Goal: Information Seeking & Learning: Learn about a topic

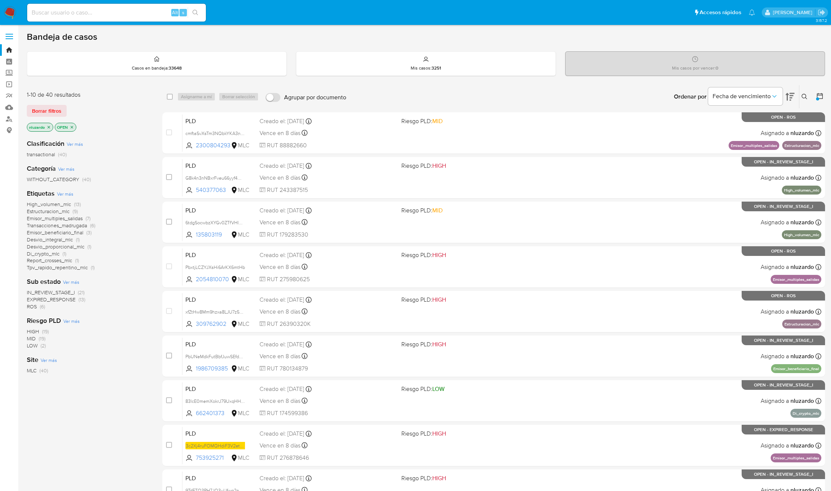
click at [801, 96] on icon at bounding box center [804, 97] width 6 height 6
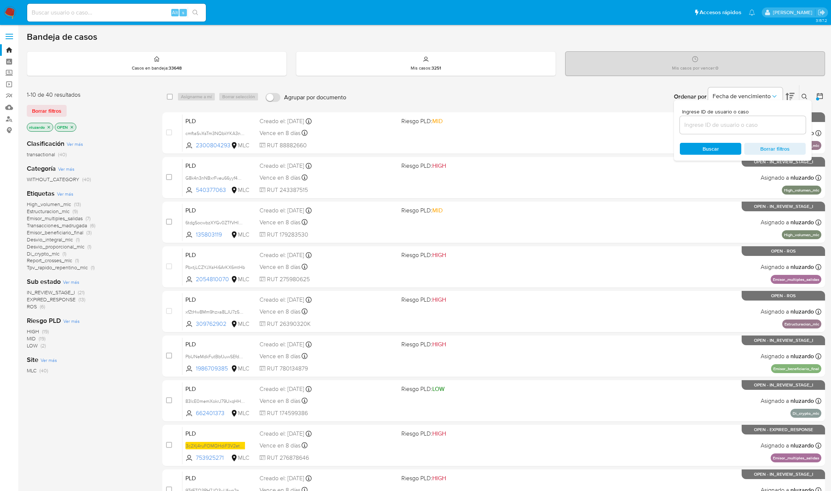
click at [724, 129] on input at bounding box center [743, 125] width 126 height 10
type input "1409492980"
click at [708, 152] on span "Buscar" at bounding box center [710, 149] width 16 height 12
click at [800, 98] on button at bounding box center [805, 96] width 12 height 9
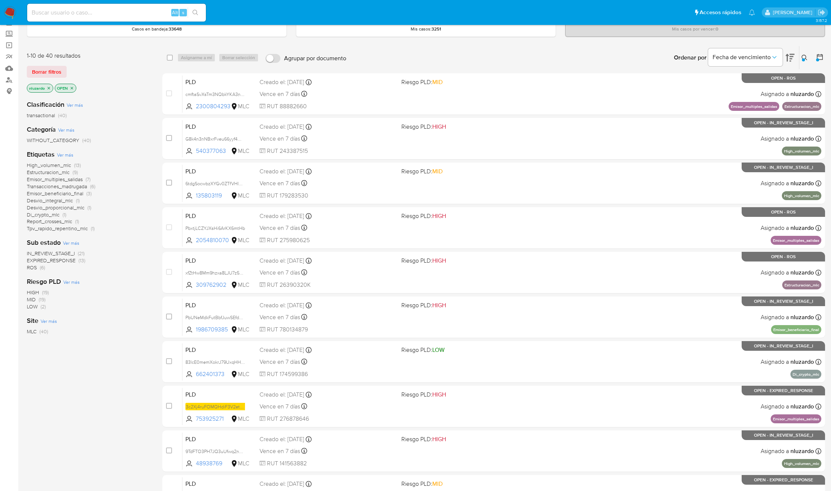
scroll to position [56, 0]
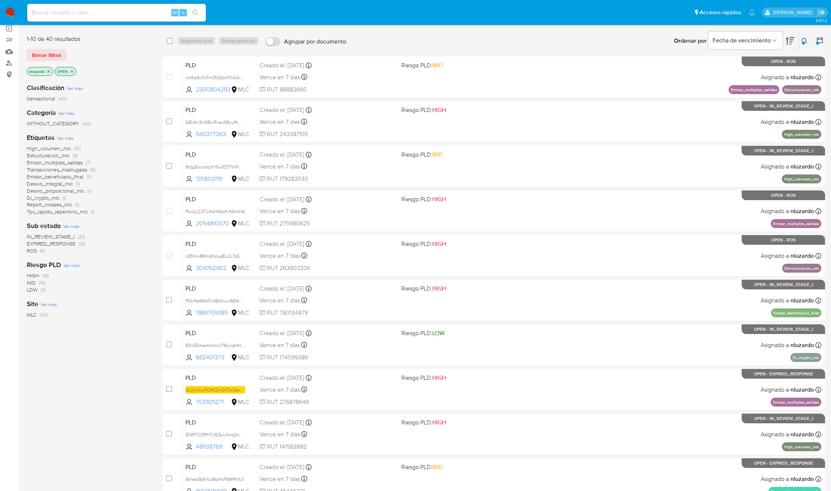
click at [113, 354] on div "1-10 de 40 resultados Borrar filtros nluzardo OPEN Clasificación Ver más transa…" at bounding box center [89, 278] width 124 height 498
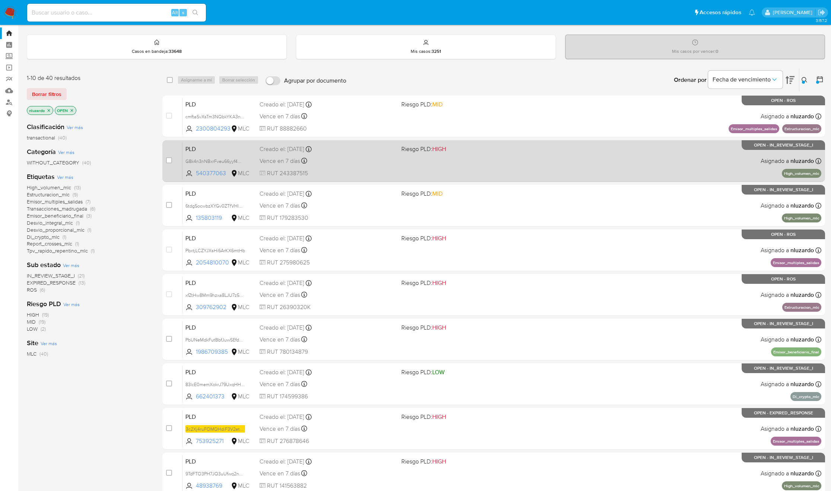
scroll to position [0, 0]
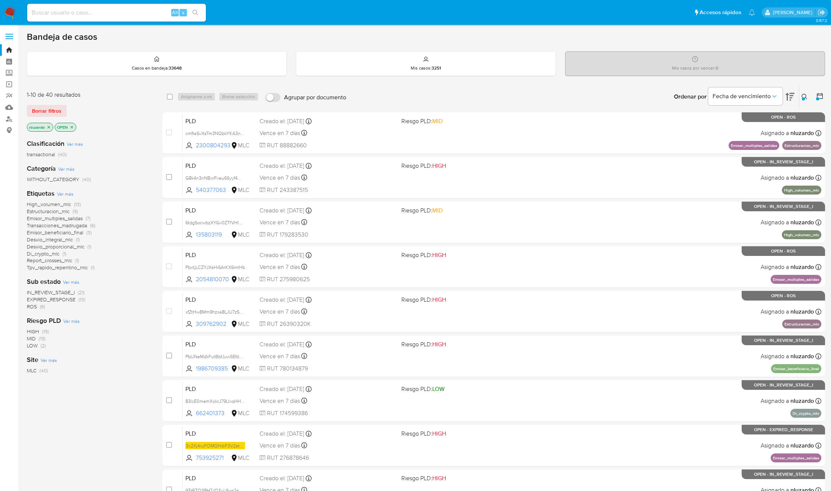
click at [807, 96] on icon at bounding box center [804, 97] width 6 height 6
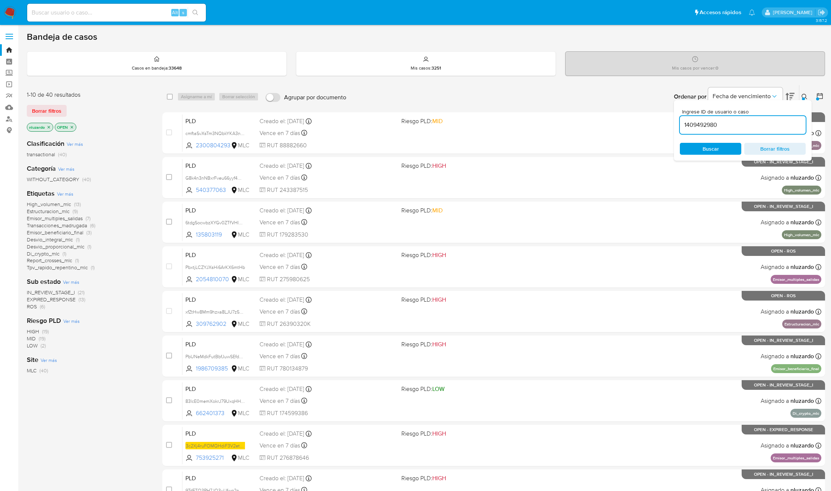
click at [725, 127] on input "1409492980" at bounding box center [743, 125] width 126 height 10
click at [712, 151] on span "Buscar" at bounding box center [710, 149] width 16 height 12
click at [804, 98] on icon at bounding box center [804, 97] width 6 height 6
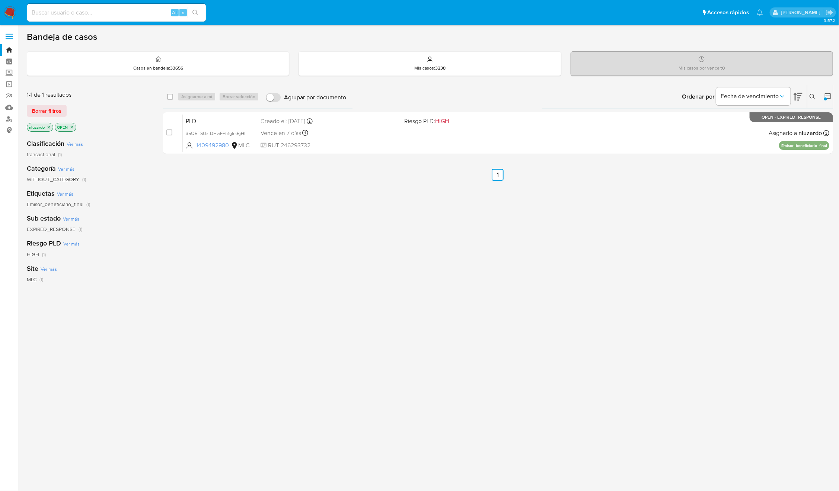
click at [809, 98] on icon at bounding box center [812, 97] width 6 height 6
click at [726, 132] on div at bounding box center [751, 125] width 126 height 18
click at [723, 130] on div at bounding box center [751, 125] width 126 height 18
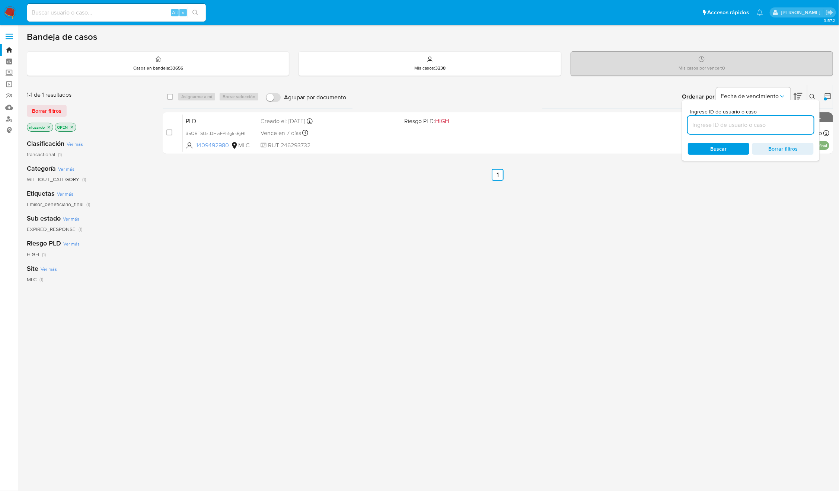
click at [719, 128] on input at bounding box center [751, 125] width 126 height 10
paste input "1986709385"
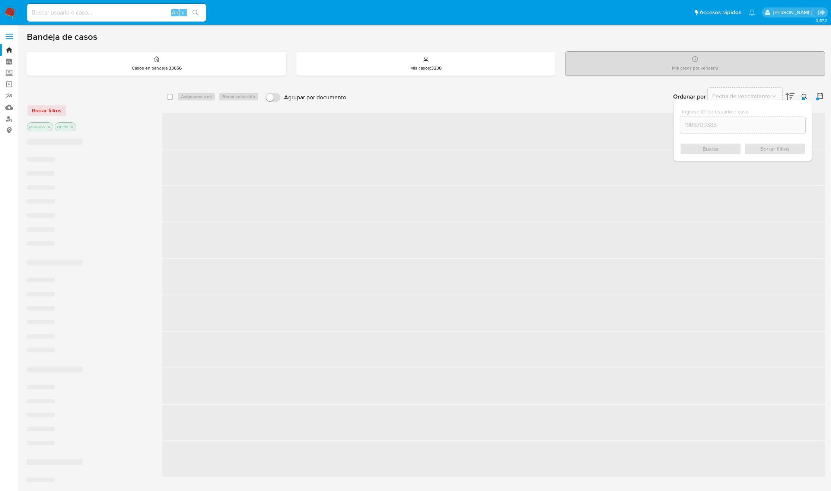
click at [705, 153] on div "Buscar Borrar filtros" at bounding box center [743, 149] width 126 height 12
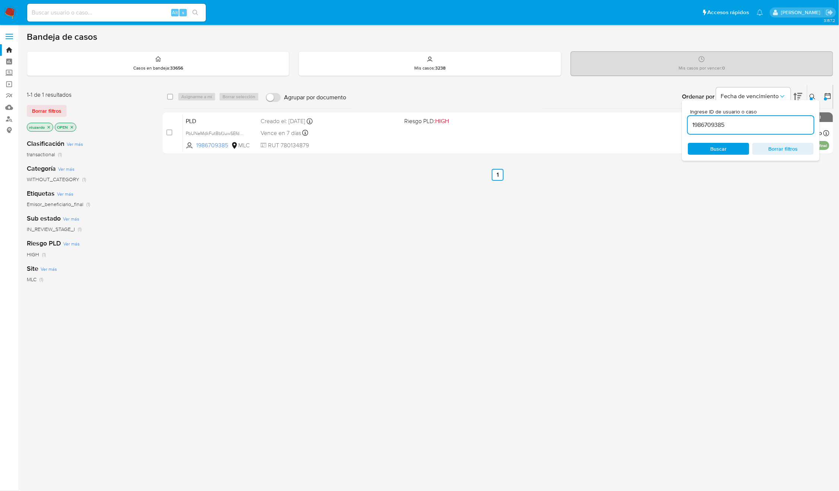
click at [815, 99] on icon at bounding box center [812, 97] width 6 height 6
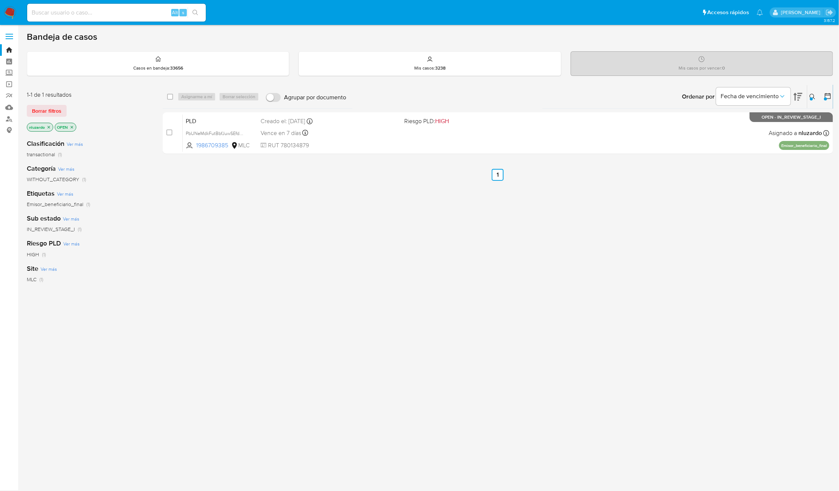
drag, startPoint x: 729, startPoint y: 240, endPoint x: 765, endPoint y: 71, distance: 172.3
click at [729, 239] on div "select-all-cases-checkbox Asignarme a mí Borrar selección Agrupar por documento…" at bounding box center [498, 253] width 670 height 337
click at [812, 94] on icon at bounding box center [812, 97] width 6 height 6
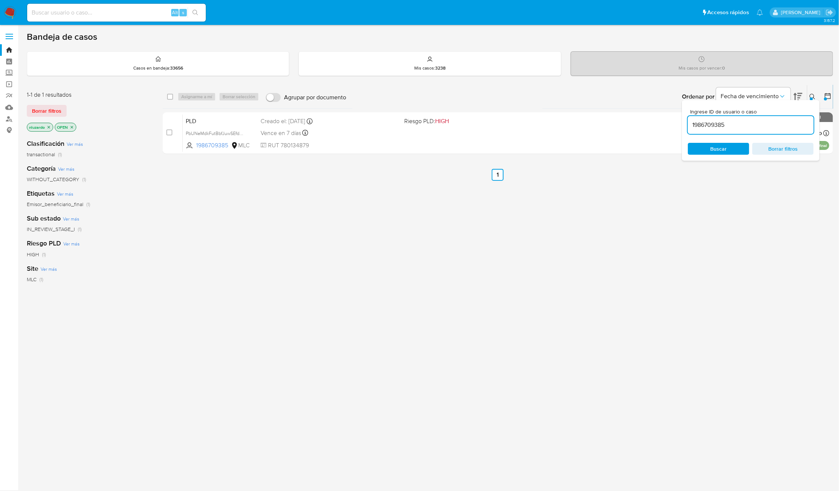
click at [761, 128] on input "1986709385" at bounding box center [751, 125] width 126 height 10
click at [760, 128] on input "1986709385" at bounding box center [751, 125] width 126 height 10
type input "1409492980"
click at [731, 152] on span "Buscar" at bounding box center [718, 149] width 51 height 10
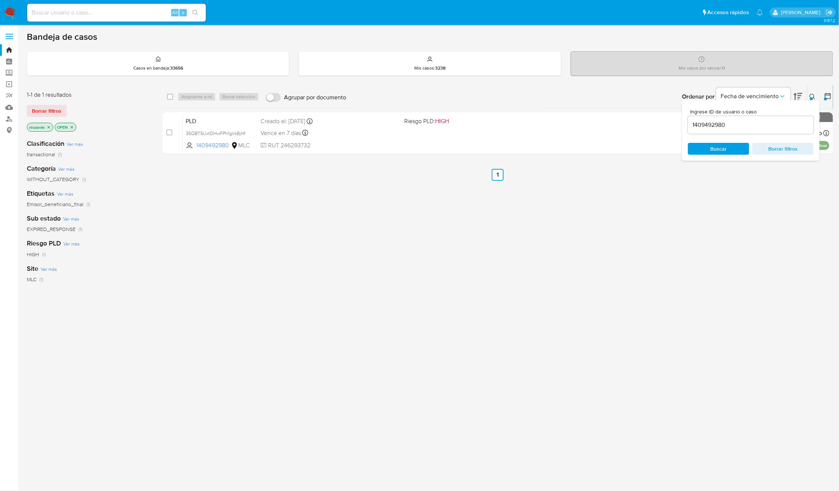
click at [811, 95] on icon at bounding box center [812, 97] width 6 height 6
click at [614, 275] on div "select-all-cases-checkbox Asignarme a mí Borrar selección Agrupar por documento…" at bounding box center [498, 253] width 670 height 337
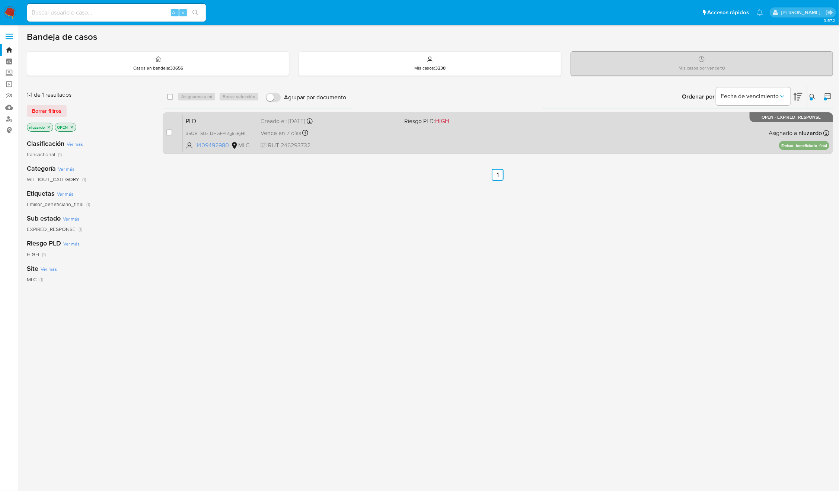
click at [420, 135] on div "PLD 35QBTSUxtDHwFPh1glrkBjHf 1409492980 MLC Riesgo PLD: HIGH Creado el: 12/06/2…" at bounding box center [506, 133] width 646 height 38
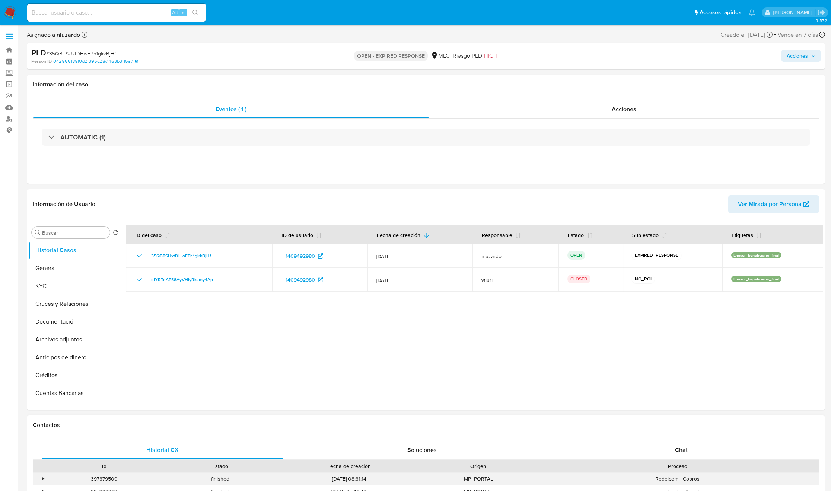
select select "10"
click at [303, 354] on div at bounding box center [472, 315] width 701 height 191
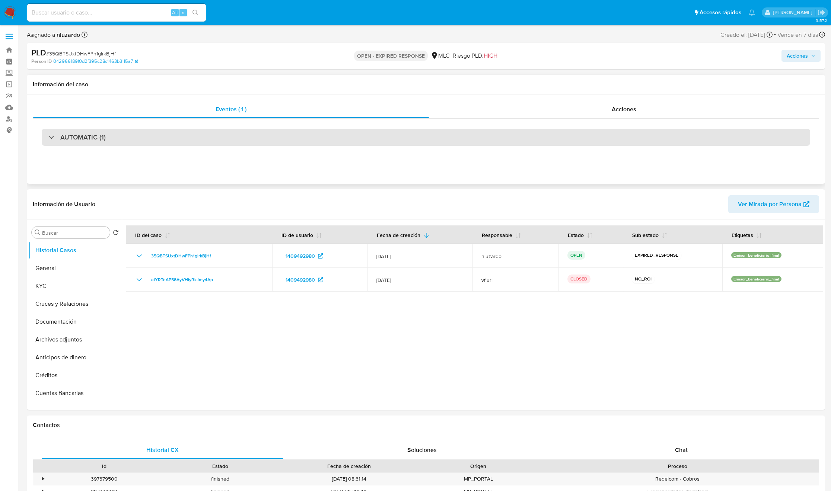
click at [79, 137] on h3 "AUTOMATIC (1)" at bounding box center [82, 137] width 45 height 8
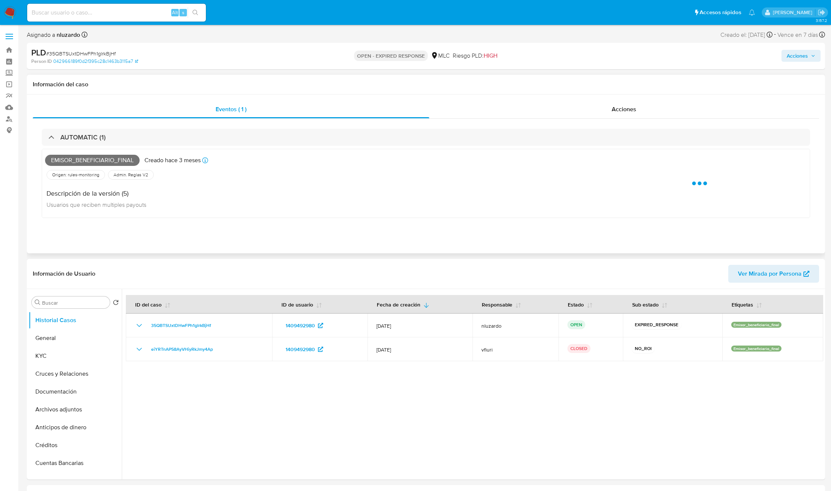
click at [84, 156] on span "Emisor_beneficiario_final" at bounding box center [92, 160] width 95 height 11
copy span "Emisor_beneficiario_final"
click at [105, 16] on input at bounding box center [116, 13] width 179 height 10
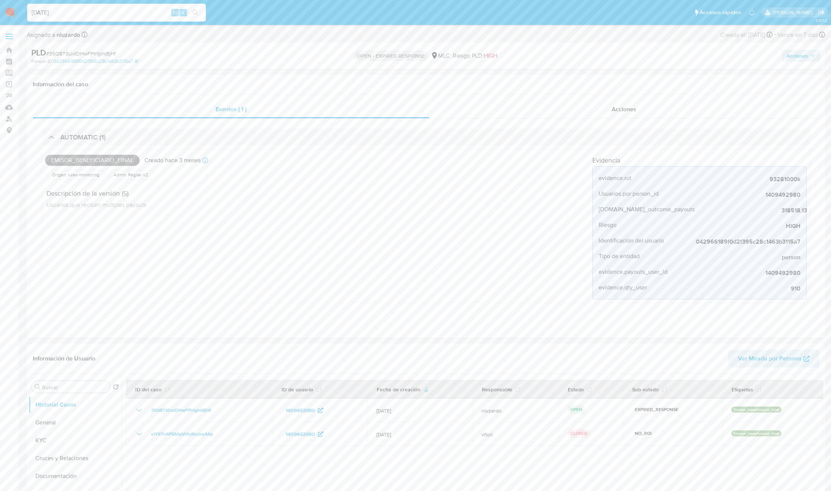
type input "[DATE]"
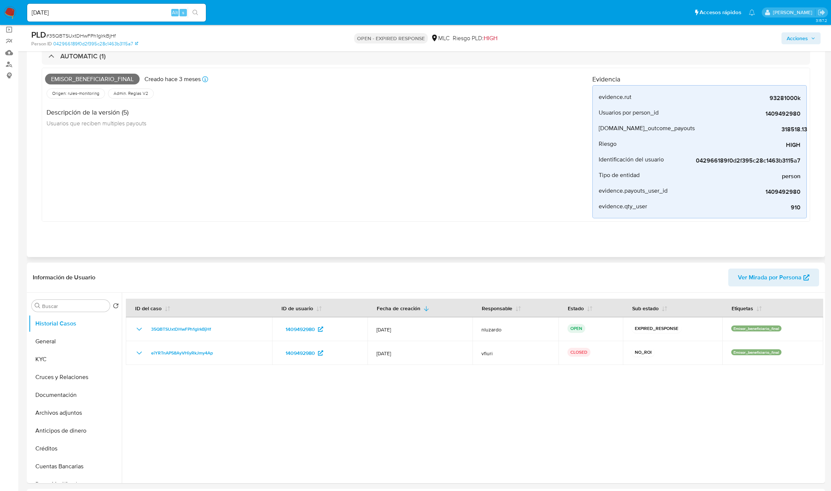
scroll to position [167, 0]
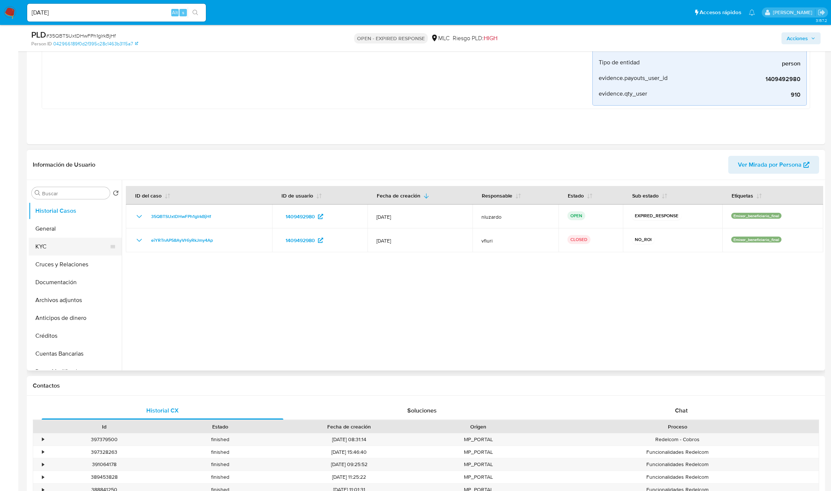
click at [54, 244] on button "KYC" at bounding box center [72, 247] width 87 height 18
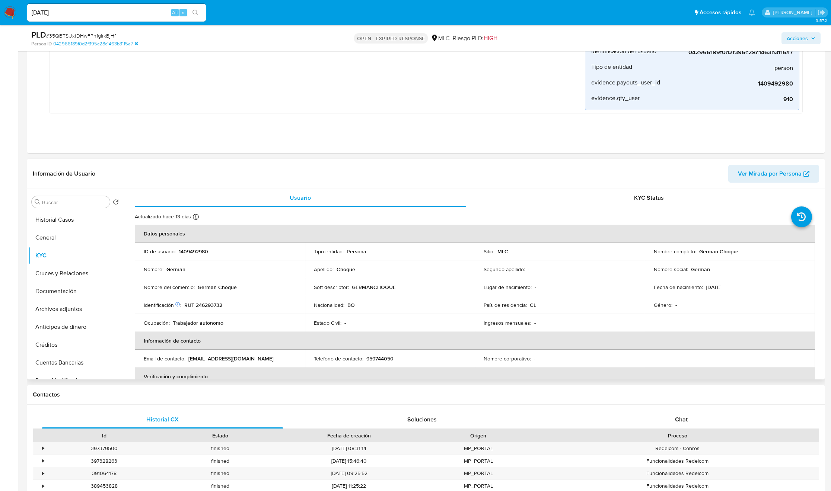
click at [689, 257] on td "Nombre completo : German Choque" at bounding box center [730, 252] width 170 height 18
click at [699, 253] on p "German Choque" at bounding box center [718, 251] width 39 height 7
drag, startPoint x: 739, startPoint y: 254, endPoint x: 744, endPoint y: 253, distance: 4.5
click at [744, 253] on div "Nombre completo : German Choque" at bounding box center [730, 251] width 152 height 7
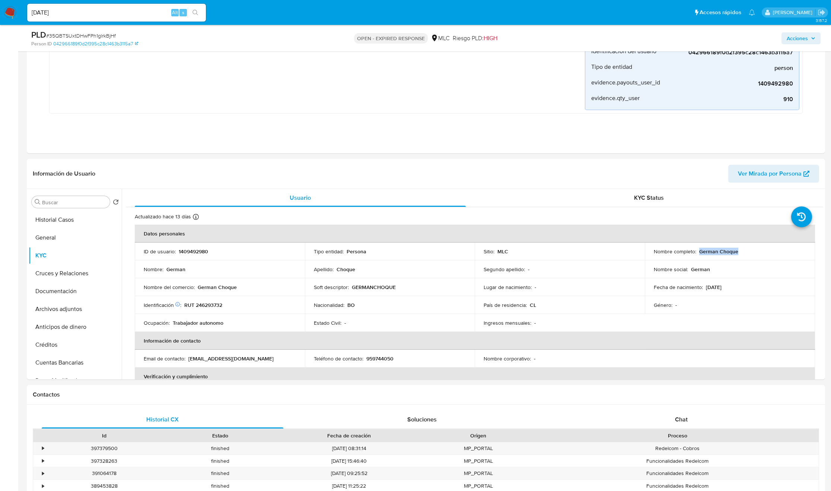
copy p "German Choque"
drag, startPoint x: 237, startPoint y: 294, endPoint x: 218, endPoint y: 301, distance: 20.1
click at [236, 295] on td "Nombre del comercio : German Choque" at bounding box center [220, 287] width 170 height 18
click at [215, 303] on p "RUT 246293732" at bounding box center [203, 305] width 38 height 7
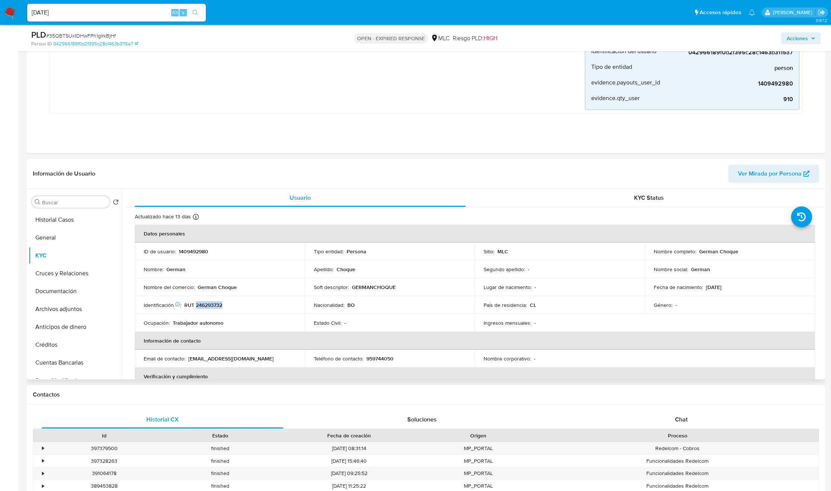
copy p "246293732"
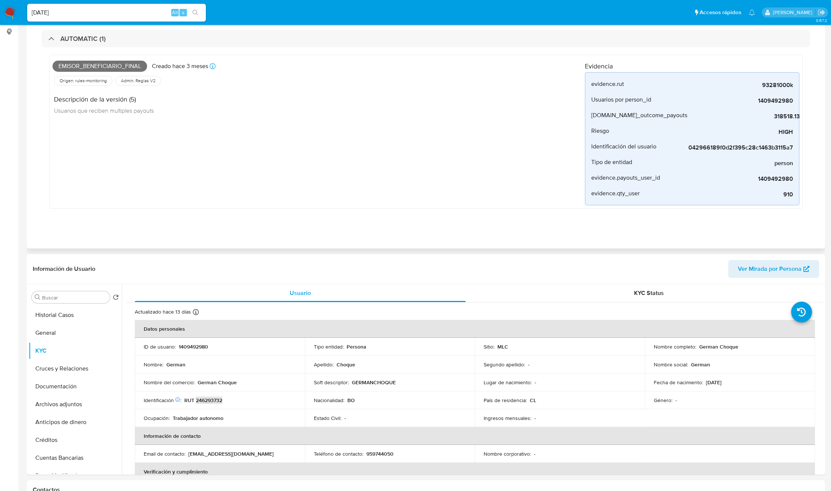
scroll to position [0, 0]
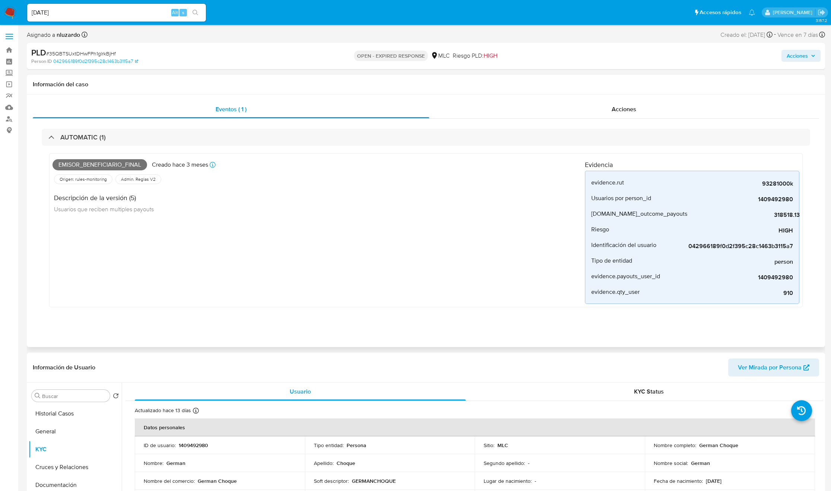
click at [381, 260] on div "Emisor_beneficiario_final Creado hace 3 meses Creado: 12/06/2025 06:07:55 Orige…" at bounding box center [318, 230] width 532 height 147
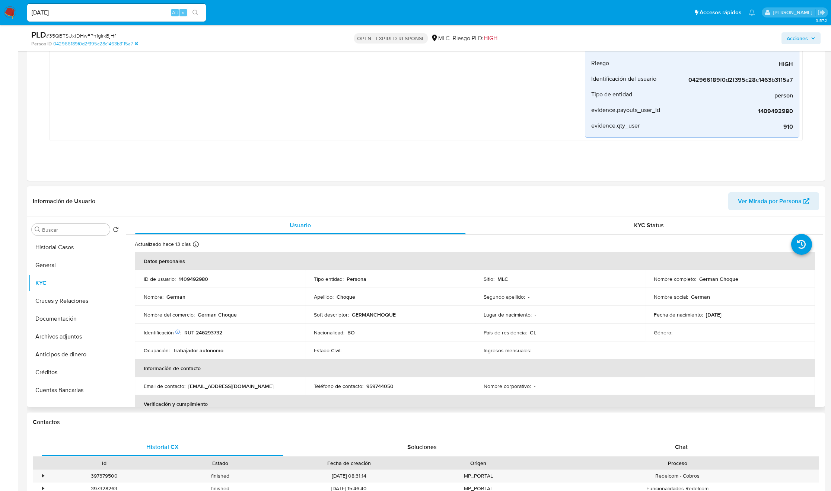
scroll to position [167, 0]
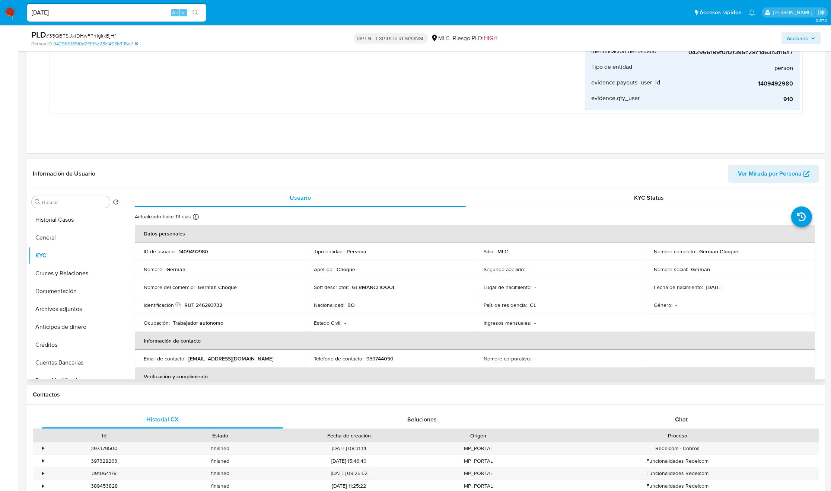
click at [534, 261] on td "Sitio : MLC" at bounding box center [559, 252] width 170 height 18
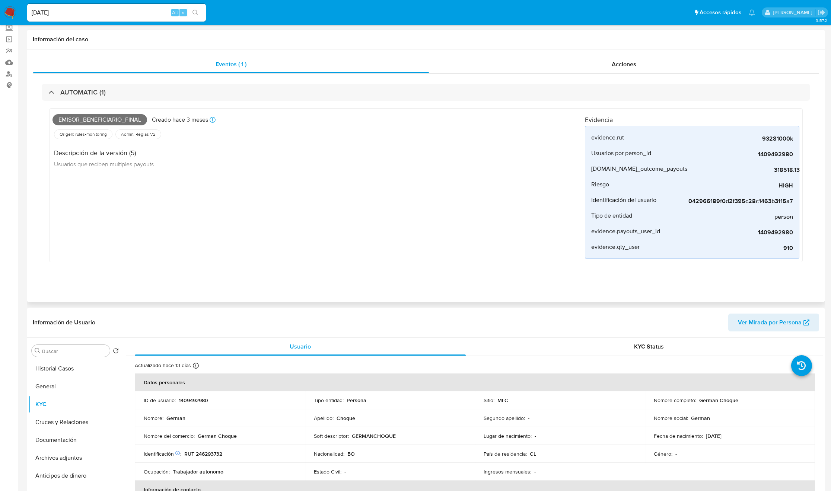
scroll to position [0, 0]
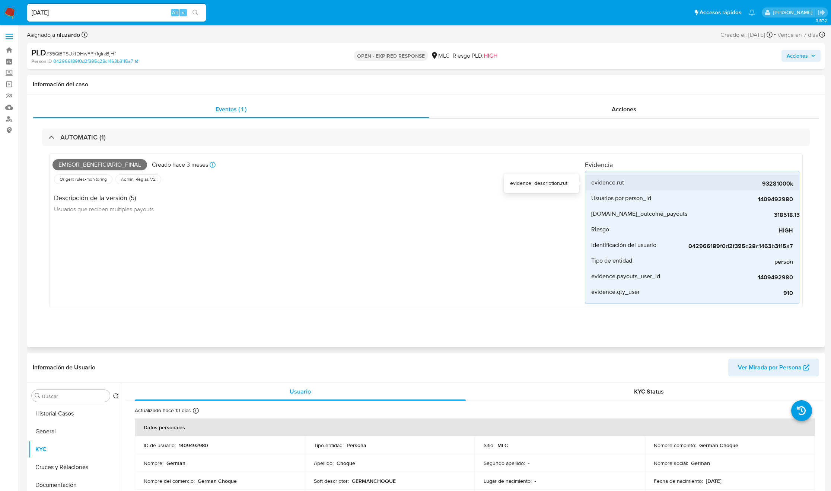
click at [762, 186] on span "93281000k" at bounding box center [737, 183] width 112 height 7
click at [675, 185] on div "evidence.rut" at bounding box center [635, 183] width 89 height 16
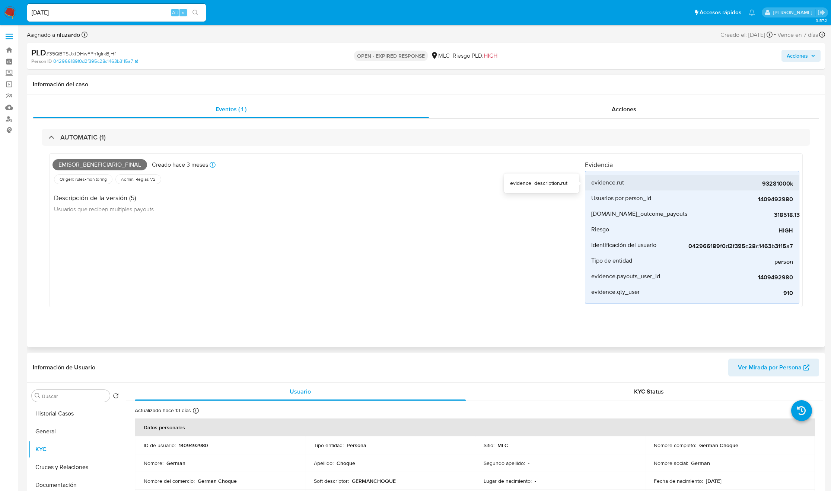
click at [675, 185] on div "evidence.rut" at bounding box center [635, 183] width 89 height 16
drag, startPoint x: 764, startPoint y: 186, endPoint x: 785, endPoint y: 185, distance: 21.2
click at [785, 185] on span "93281000k" at bounding box center [737, 183] width 112 height 7
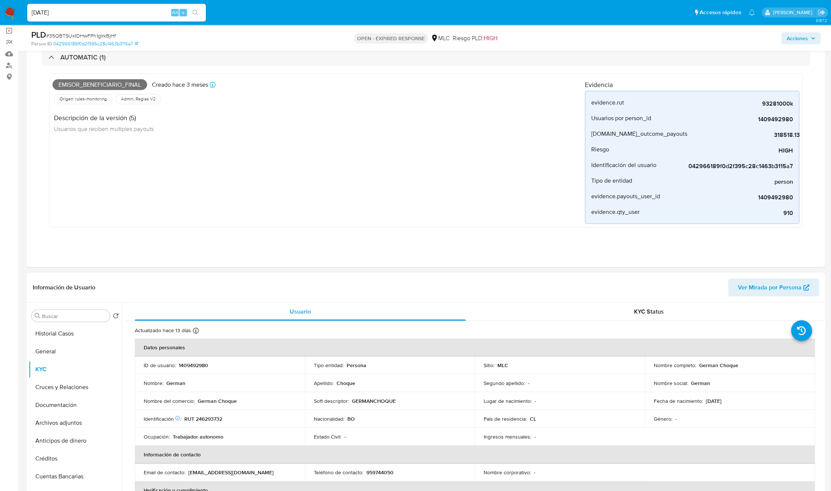
scroll to position [112, 0]
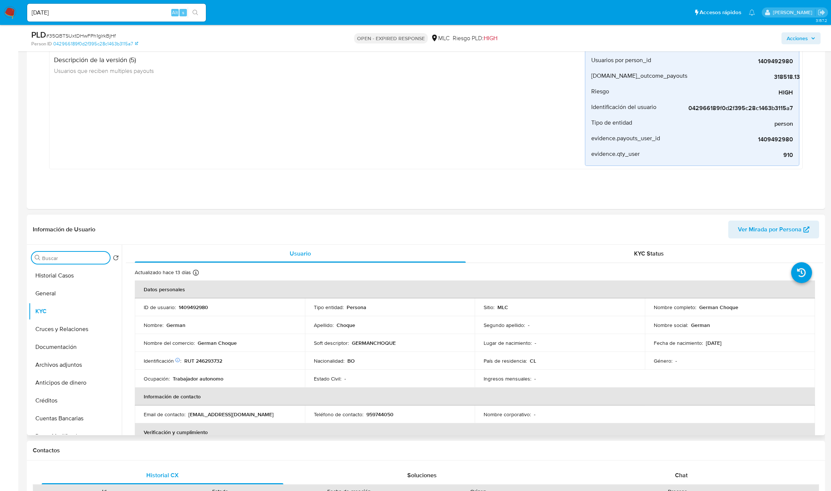
click at [65, 261] on input "Buscar" at bounding box center [74, 258] width 65 height 7
type input "cr"
click at [73, 298] on button "Cruces y Relaciones" at bounding box center [75, 294] width 93 height 18
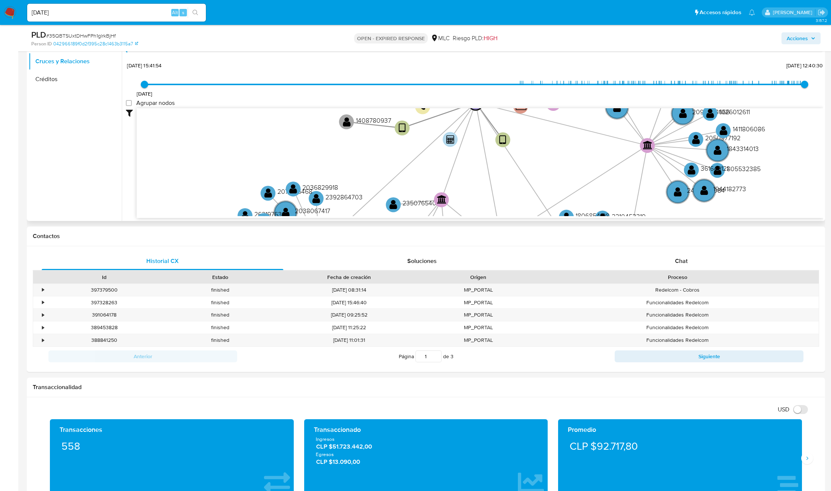
scroll to position [335, 0]
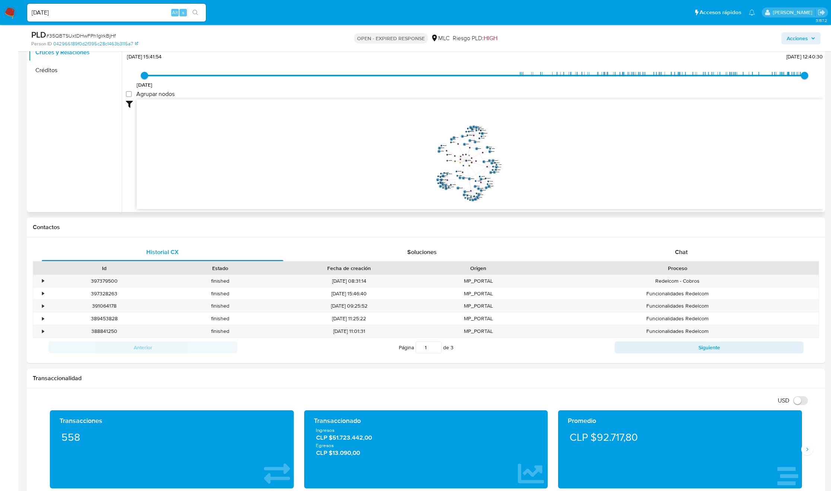
drag, startPoint x: 468, startPoint y: 173, endPoint x: 451, endPoint y: 164, distance: 18.7
click at [451, 165] on icon "device-649b660f6728d769f50b283e  user-1409492980  1409492980 user-1408780937 …" at bounding box center [480, 153] width 686 height 108
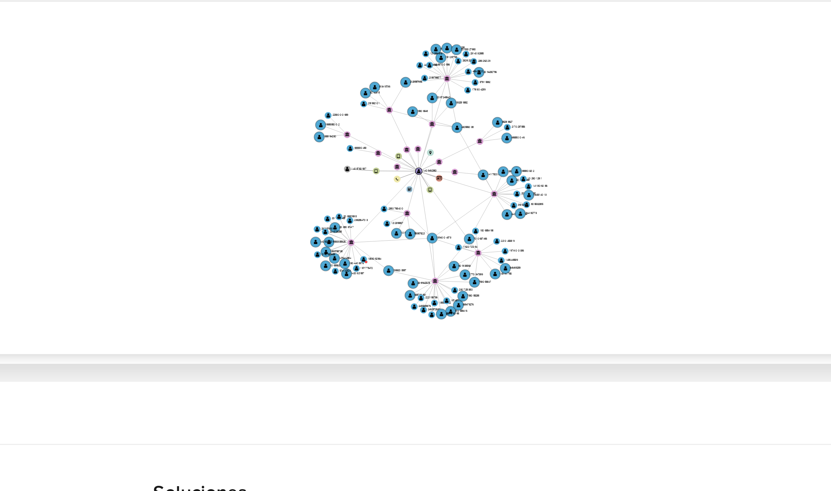
drag, startPoint x: 529, startPoint y: 153, endPoint x: 549, endPoint y: 151, distance: 19.8
click at [549, 151] on icon "device-649b660f6728d769f50b283e  user-1409492980  1409492980 user-1408780937 …" at bounding box center [480, 153] width 686 height 108
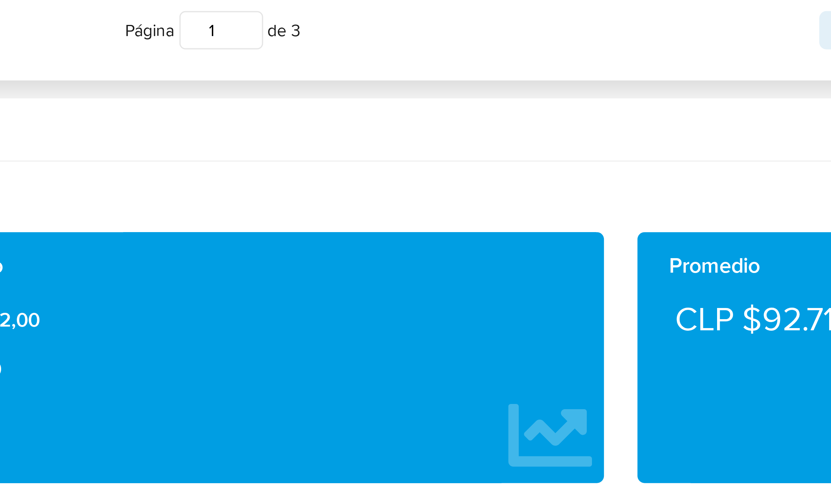
scroll to position [334, 0]
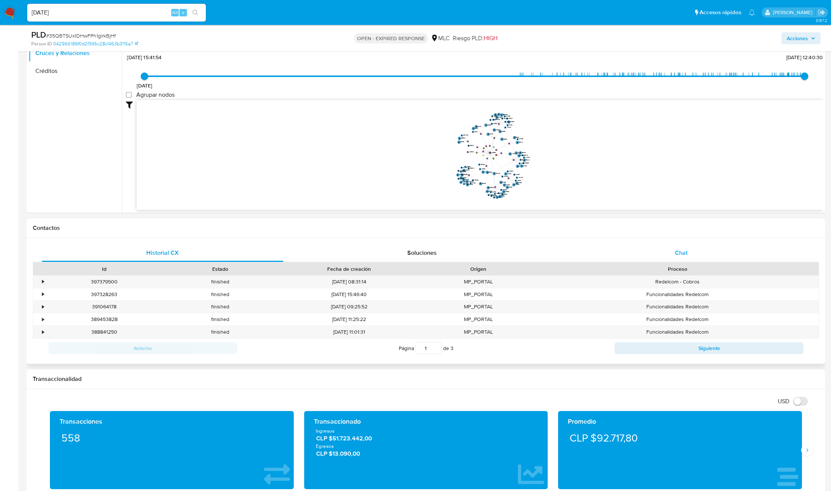
click at [689, 256] on div "Chat" at bounding box center [681, 253] width 242 height 18
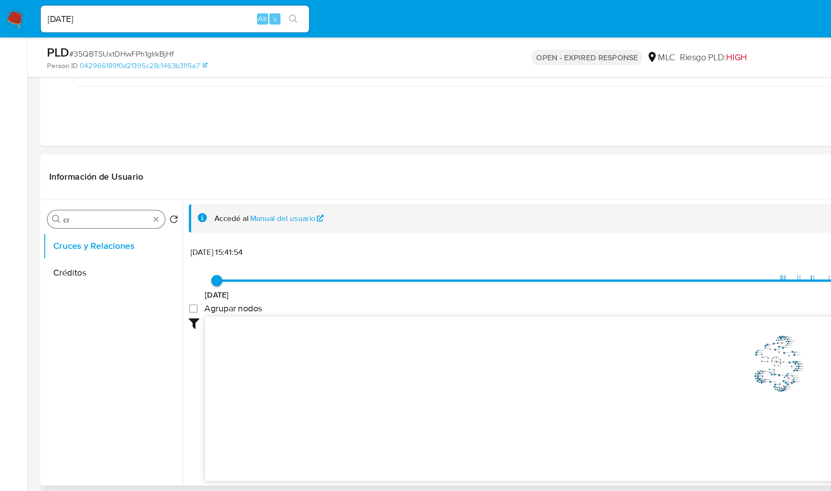
scroll to position [223, 0]
click at [42, 146] on input "cr" at bounding box center [70, 147] width 57 height 7
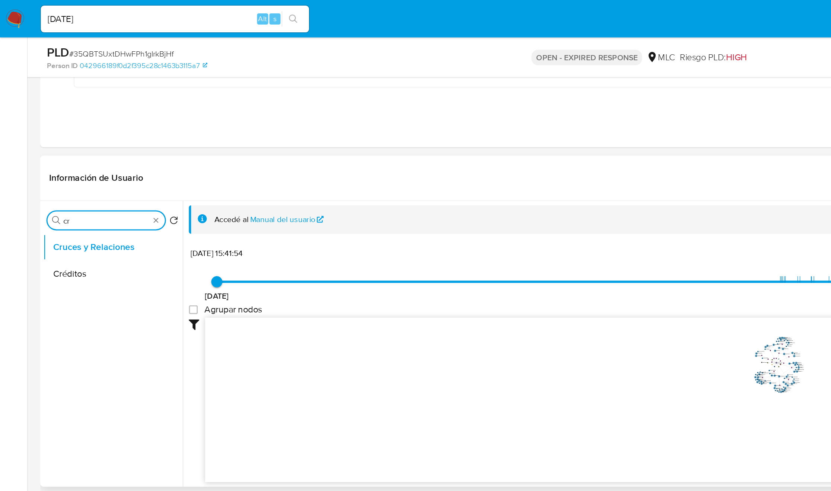
click at [42, 146] on input "cr" at bounding box center [70, 147] width 57 height 7
type input "doc"
drag, startPoint x: 54, startPoint y: 182, endPoint x: 68, endPoint y: 188, distance: 15.9
click at [54, 183] on button "Documentación" at bounding box center [75, 183] width 93 height 18
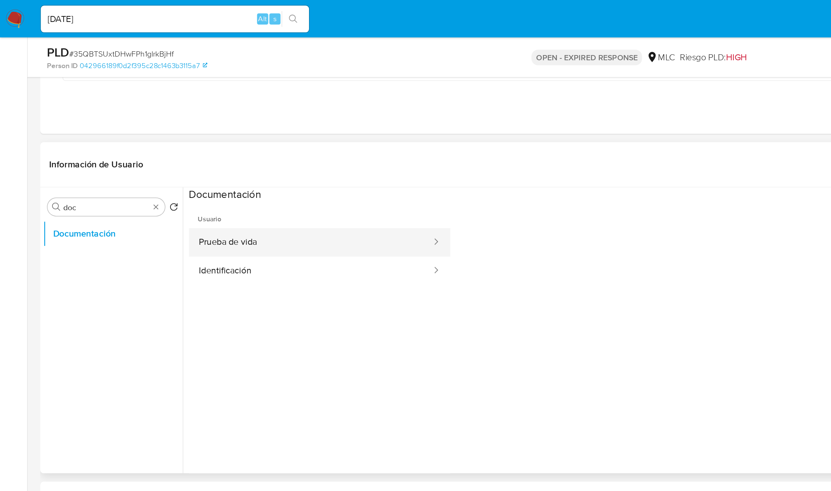
click at [188, 162] on button "Prueba de vida" at bounding box center [207, 161] width 162 height 19
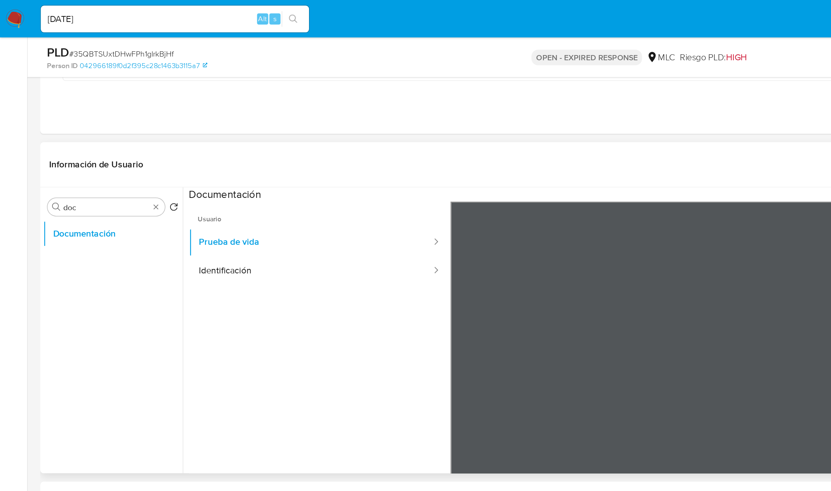
click at [353, 213] on div at bounding box center [561, 256] width 523 height 244
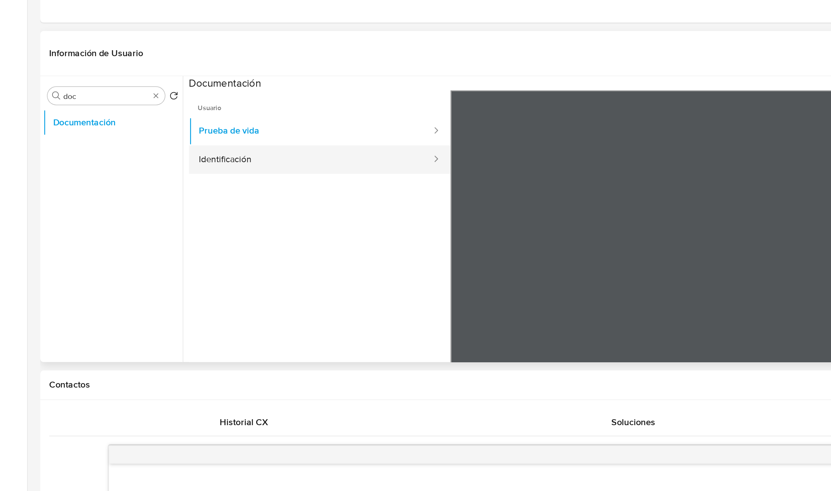
click at [188, 174] on button "Identificación" at bounding box center [207, 180] width 162 height 19
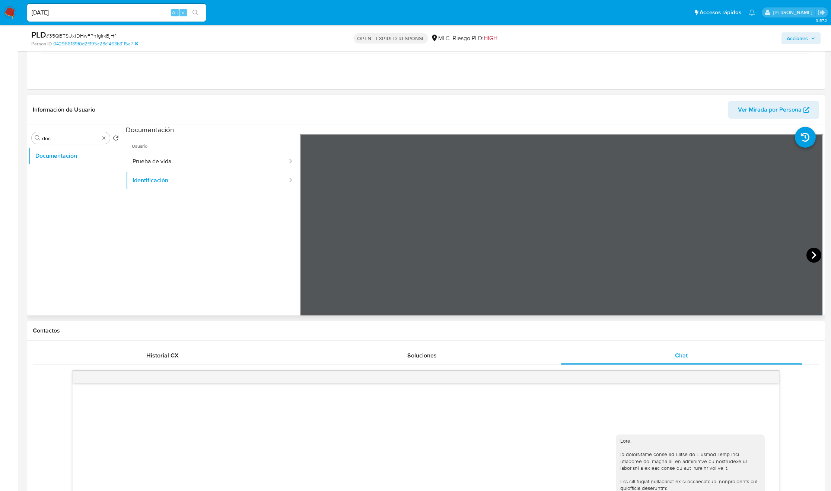
click at [814, 259] on icon at bounding box center [813, 255] width 15 height 15
click at [310, 253] on icon at bounding box center [309, 255] width 4 height 7
drag, startPoint x: 45, startPoint y: 179, endPoint x: 41, endPoint y: 186, distance: 8.5
click at [45, 180] on button "General" at bounding box center [75, 174] width 93 height 18
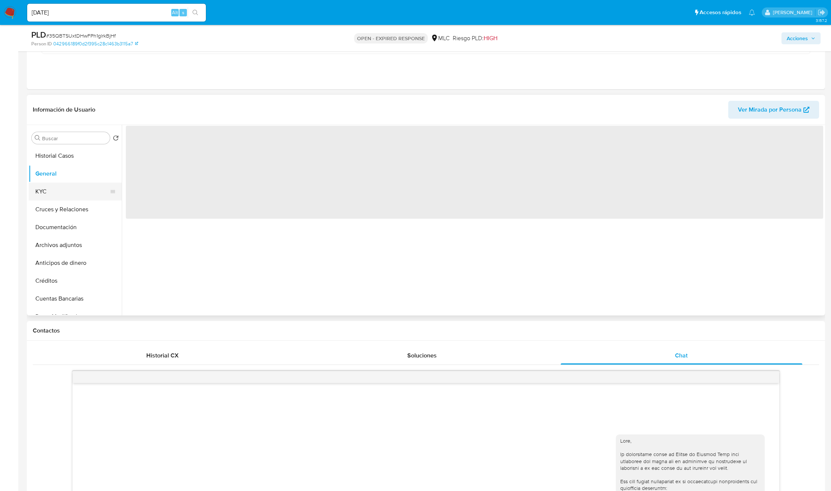
click at [40, 188] on button "KYC" at bounding box center [72, 192] width 87 height 18
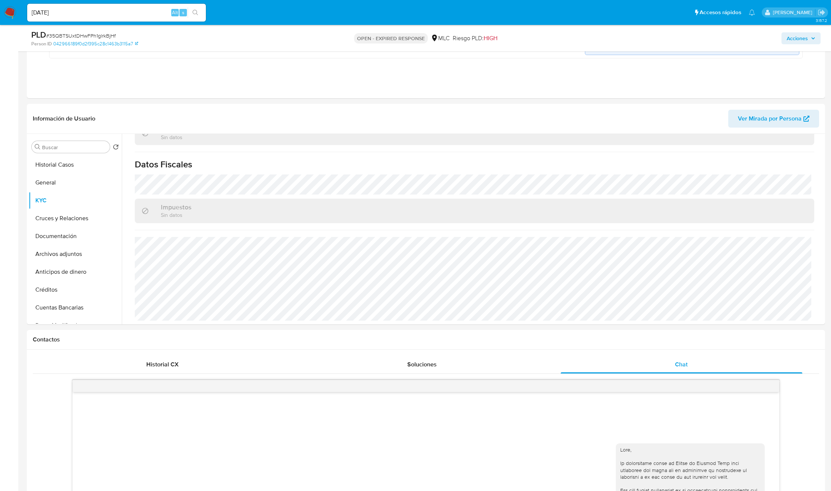
scroll to position [403, 0]
click at [66, 144] on div "Buscar" at bounding box center [71, 147] width 78 height 12
click at [65, 147] on input "Buscar" at bounding box center [74, 147] width 65 height 7
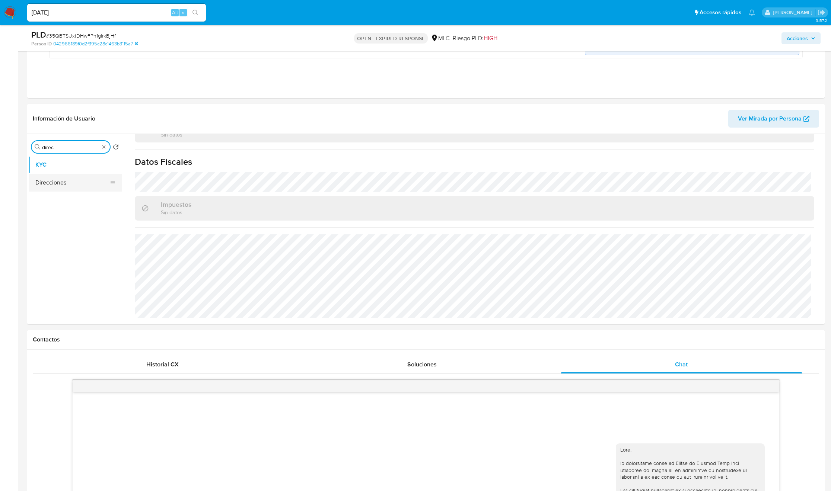
type input "direc"
click at [39, 181] on button "Direcciones" at bounding box center [75, 183] width 93 height 18
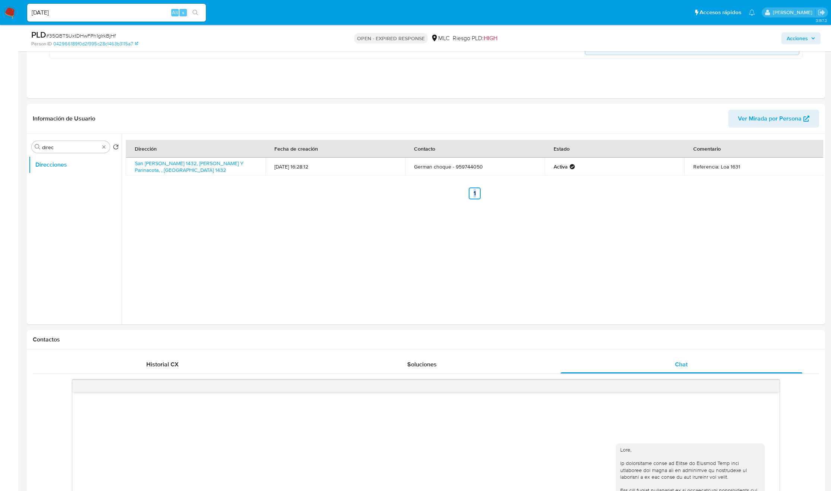
drag, startPoint x: 285, startPoint y: 198, endPoint x: 537, endPoint y: 256, distance: 258.6
click at [537, 256] on div "Dirección Fecha de creación Contacto Estado Comentario San Jose 1432, Arica, Ar…" at bounding box center [472, 229] width 701 height 191
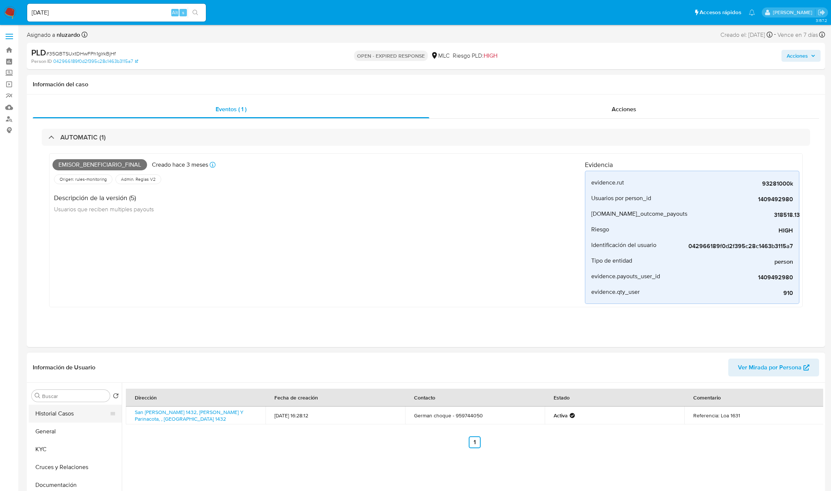
click at [83, 419] on button "Historial Casos" at bounding box center [72, 414] width 87 height 18
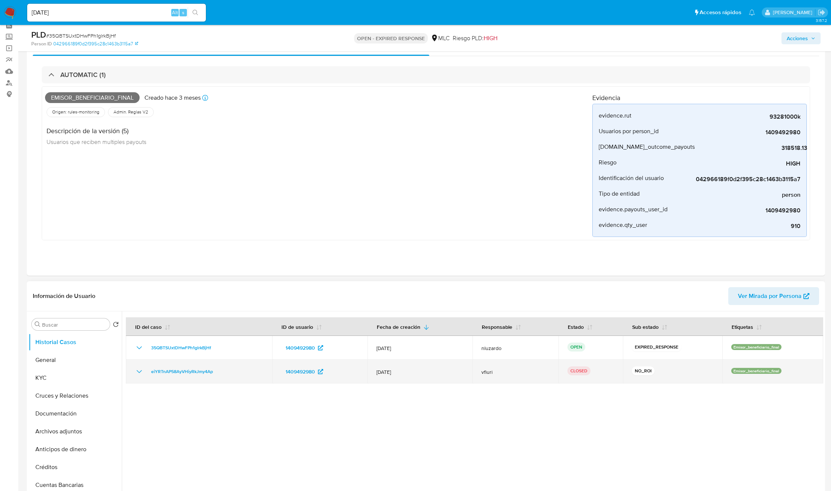
scroll to position [56, 0]
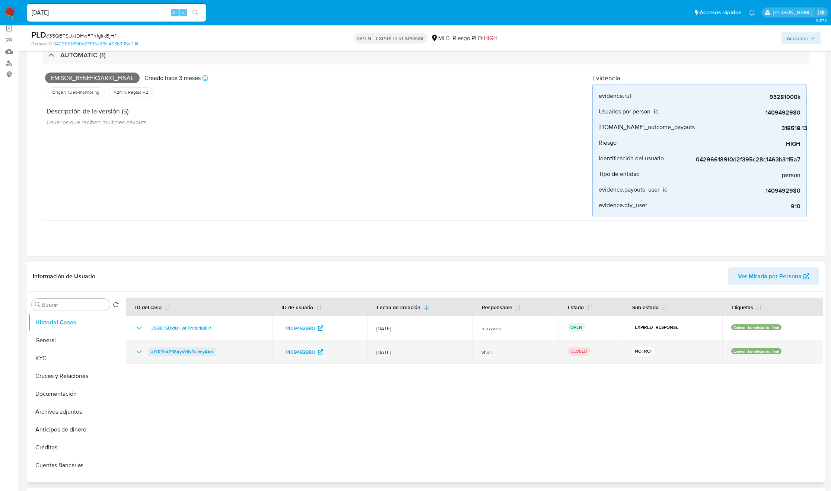
click at [199, 355] on span "eiYRTnAP58AyVHiyRkJmy4Ap" at bounding box center [182, 352] width 62 height 9
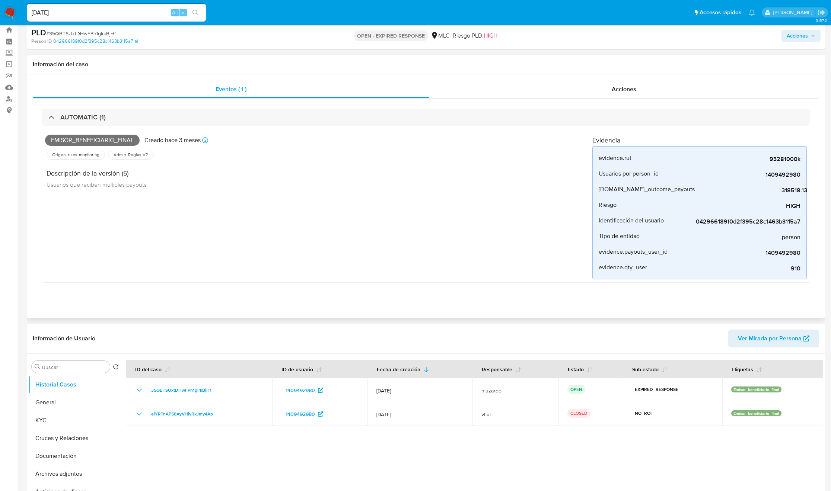
scroll to position [0, 0]
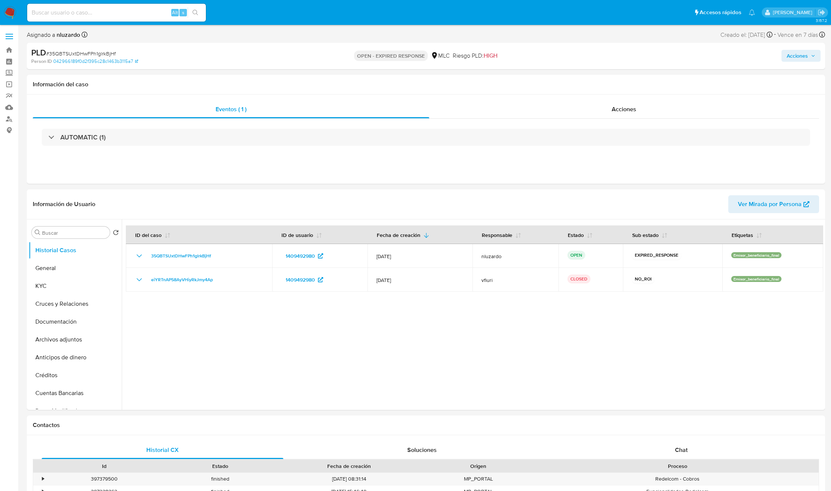
select select "10"
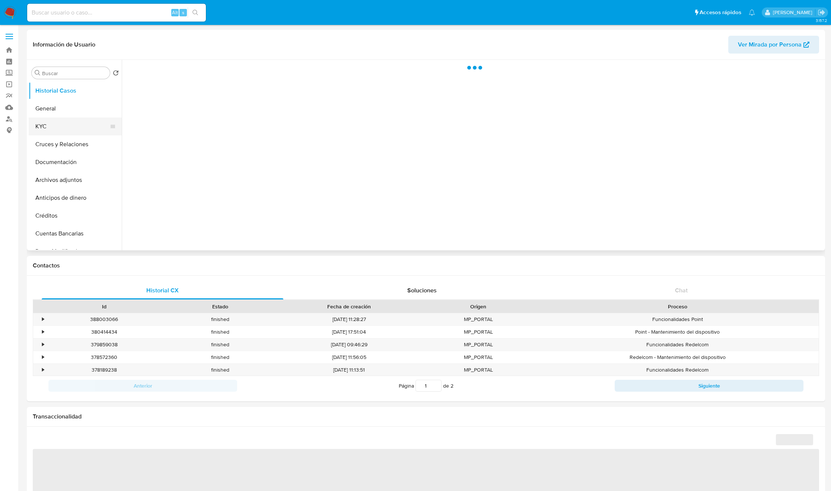
click at [68, 125] on button "KYC" at bounding box center [72, 127] width 87 height 18
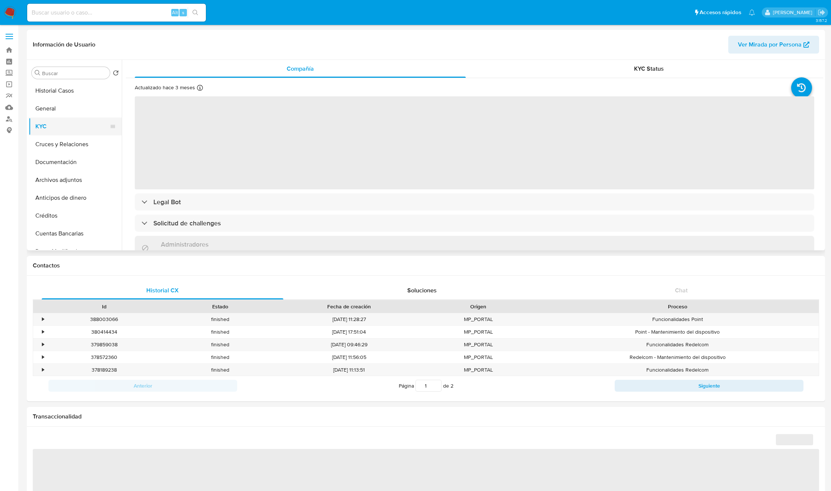
select select "10"
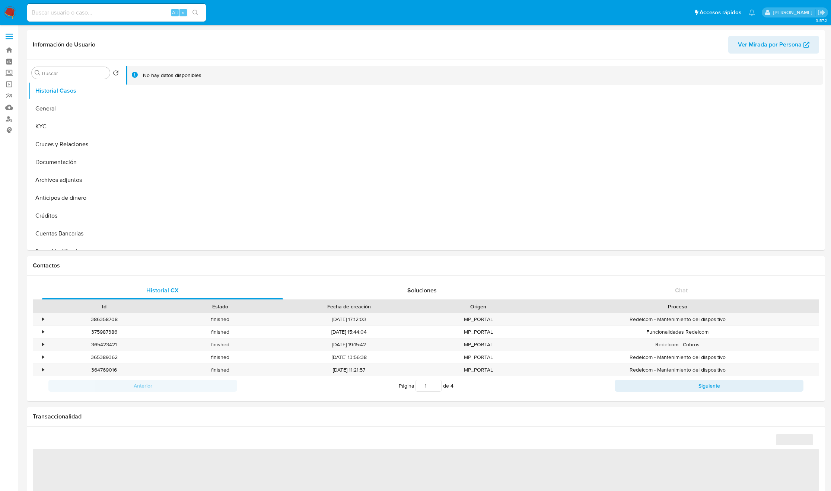
select select "10"
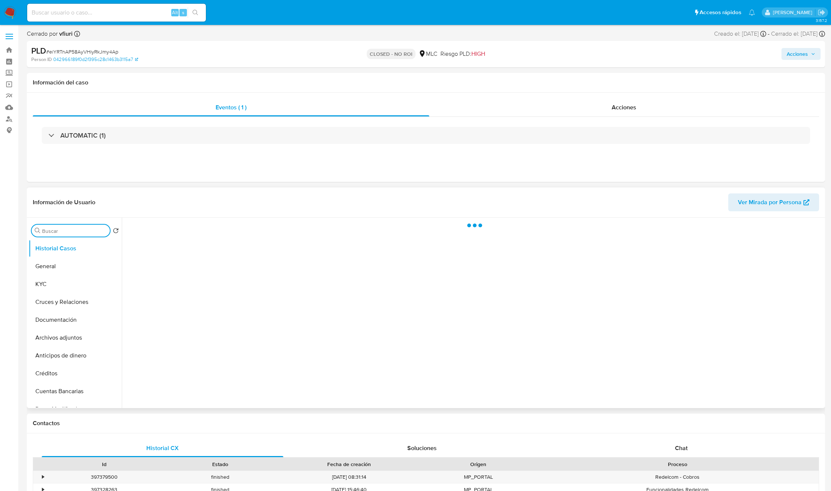
click at [77, 229] on input "Buscar" at bounding box center [74, 231] width 65 height 7
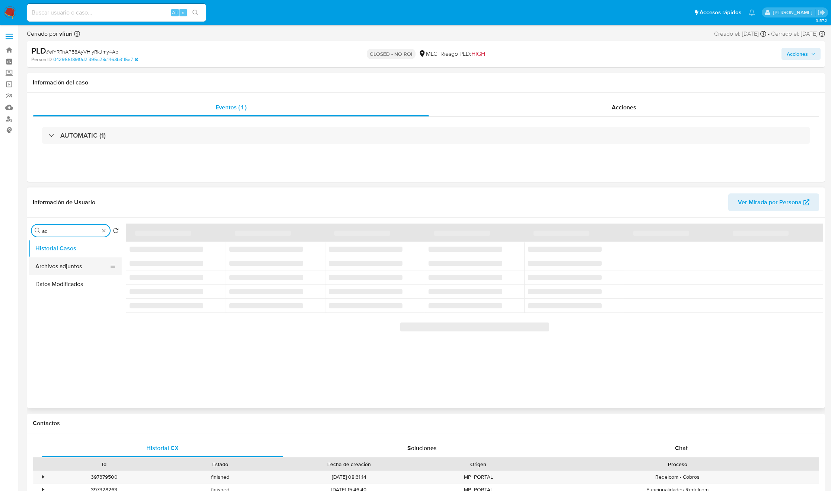
type input "ad"
click at [75, 266] on button "Archivos adjuntos" at bounding box center [72, 267] width 87 height 18
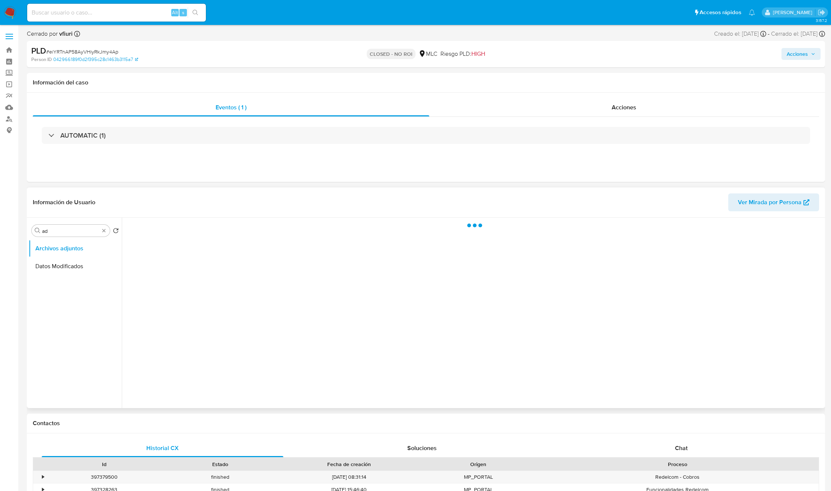
select select "10"
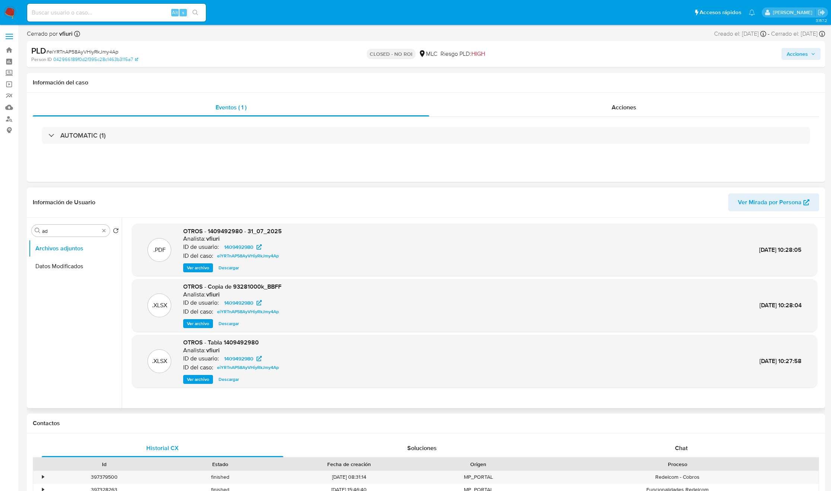
click at [194, 268] on span "Ver archivo" at bounding box center [198, 267] width 22 height 7
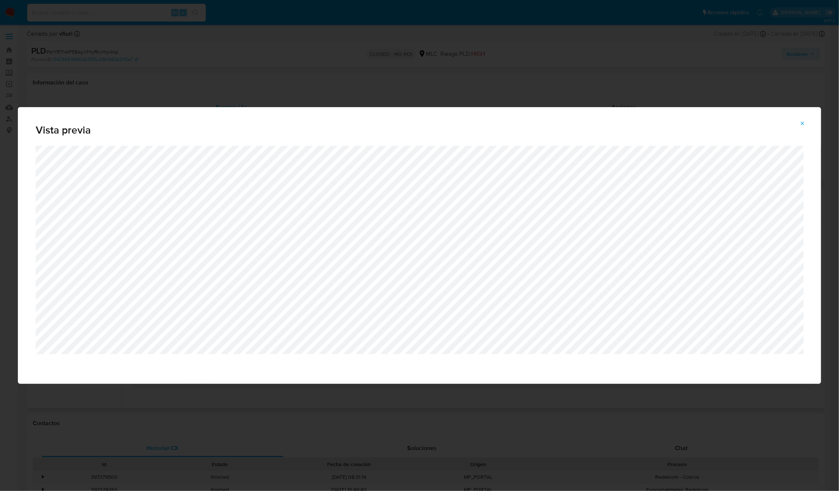
click at [373, 412] on div "Vista previa" at bounding box center [419, 245] width 839 height 491
click at [798, 122] on button "Attachment preview" at bounding box center [802, 124] width 16 height 12
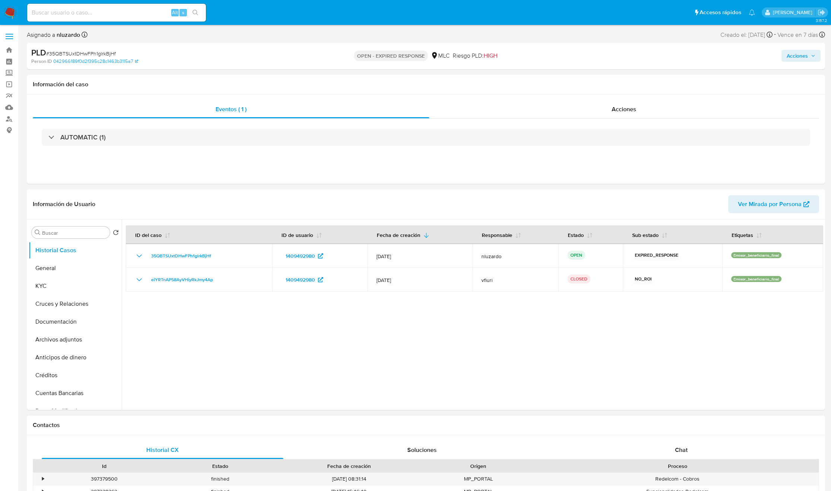
select select "10"
click at [572, 327] on div at bounding box center [472, 315] width 701 height 191
click at [625, 122] on div "AUTOMATIC (1)" at bounding box center [426, 137] width 786 height 37
click at [623, 106] on span "Acciones" at bounding box center [623, 109] width 25 height 9
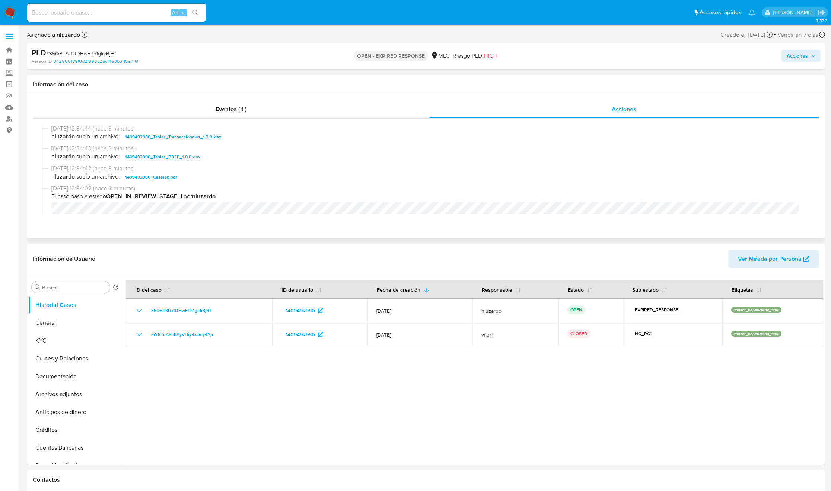
click at [215, 180] on span "nluzardo subió un archivo: 1409492980_Caselog.pdf" at bounding box center [428, 177] width 755 height 9
copy span "1409492980_Caselog.pdf"
click at [258, 173] on span "nluzardo subió un archivo: 1409492980_Caselog.pdf" at bounding box center [428, 177] width 755 height 9
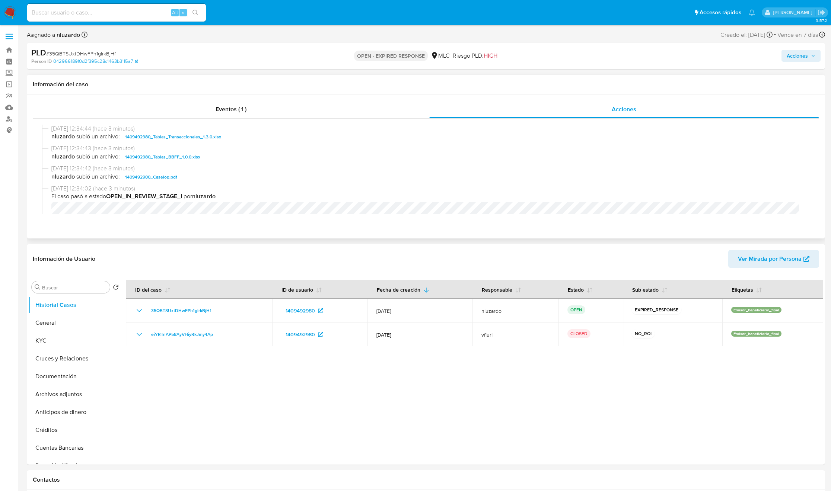
click at [202, 180] on span "nluzardo subió un archivo: 1409492980_Caselog.pdf" at bounding box center [428, 177] width 755 height 9
copy span "1409492980_Caselog.pdf"
click at [205, 186] on span "03/09/2025 12:34:02 (hace 3 minutos)" at bounding box center [428, 189] width 755 height 8
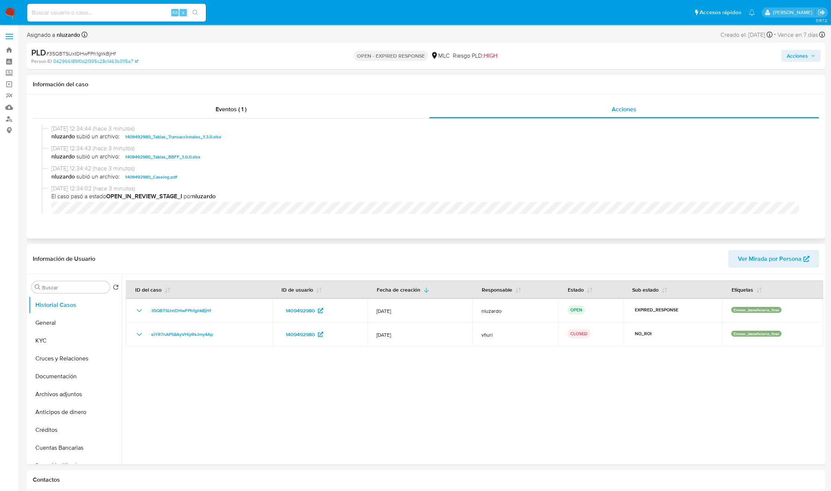
click at [205, 186] on span "03/09/2025 12:34:02 (hace 3 minutos)" at bounding box center [428, 189] width 755 height 8
click at [205, 180] on span "nluzardo subió un archivo: 1409492980_Caselog.pdf" at bounding box center [428, 177] width 755 height 9
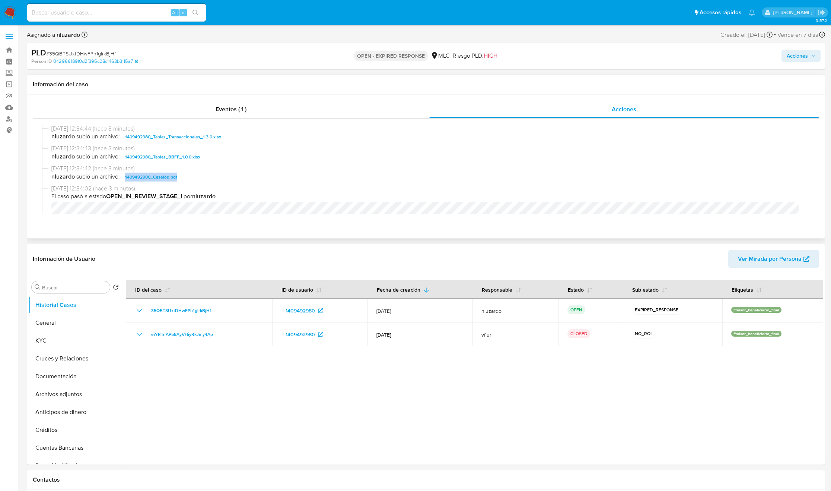
copy span "1409492980_Caselog.pdf"
click at [798, 55] on span "Acciones" at bounding box center [796, 56] width 21 height 12
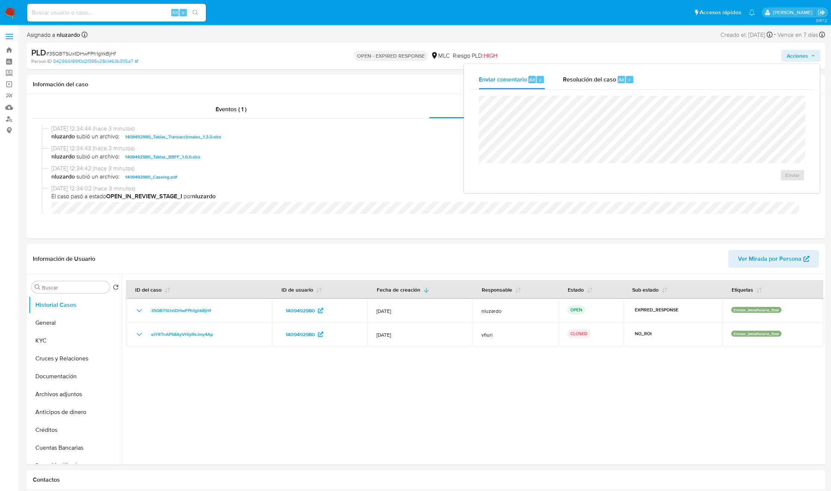
click at [654, 70] on div "Enviar comentario Alt c Resolución del caso Alt r" at bounding box center [642, 79] width 344 height 19
click at [624, 74] on div "Resolución del caso Alt r" at bounding box center [598, 79] width 71 height 19
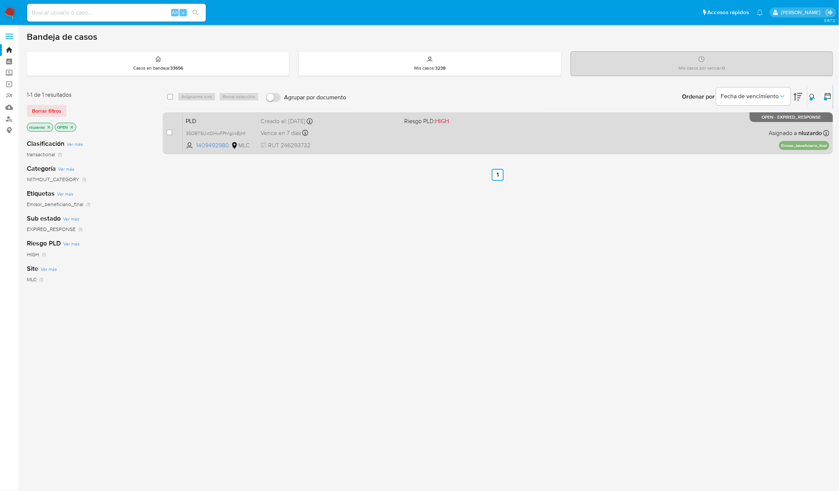
drag, startPoint x: 164, startPoint y: 134, endPoint x: 169, endPoint y: 128, distance: 6.9
click at [165, 134] on div "case-item-checkbox No es posible asignar el caso PLD 35QBTSUxtDHwFPh1glrkBjHf 1…" at bounding box center [498, 133] width 670 height 42
click at [169, 132] on input "checkbox" at bounding box center [169, 133] width 6 height 6
checkbox input "true"
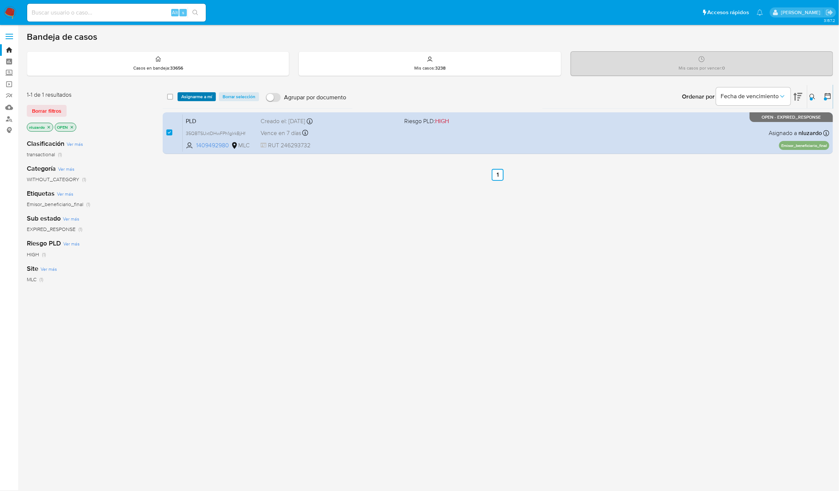
click at [191, 98] on span "Asignarme a mí" at bounding box center [196, 96] width 31 height 7
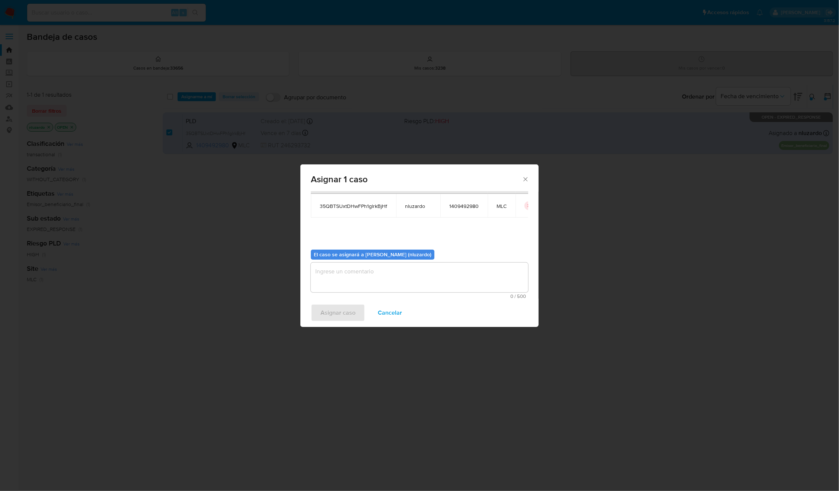
scroll to position [38, 0]
click at [349, 288] on textarea "assign-modal" at bounding box center [419, 277] width 217 height 30
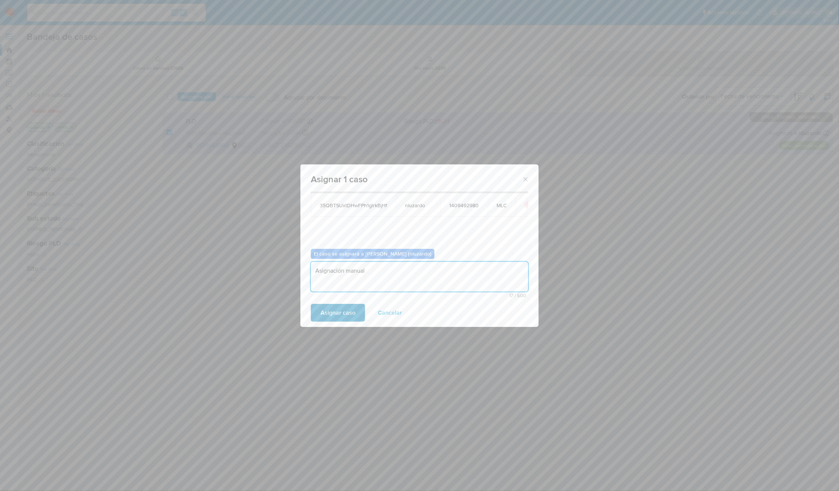
type textarea "Asignación manual"
click at [341, 321] on span "Asignar caso" at bounding box center [337, 313] width 35 height 16
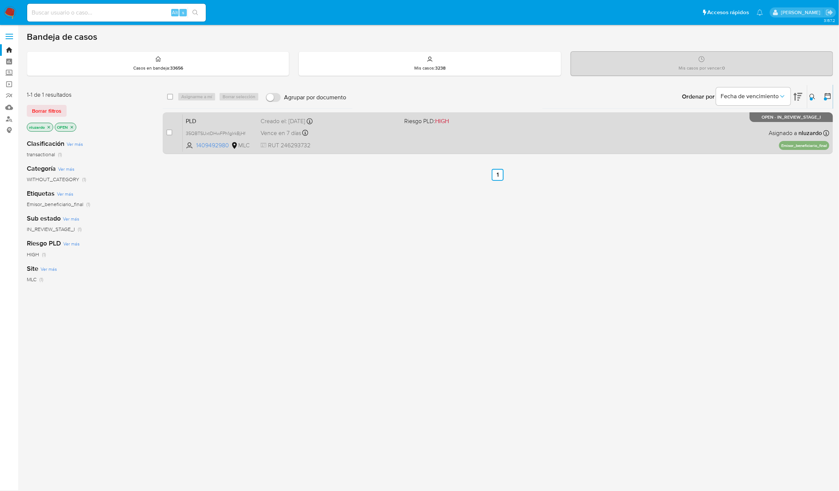
click at [533, 147] on div "PLD 35QBTSUxtDHwFPh1glrkBjHf 1409492980 MLC Riesgo PLD: HIGH Creado el: [DATE] …" at bounding box center [506, 133] width 646 height 38
click at [166, 132] on input "checkbox" at bounding box center [169, 133] width 6 height 6
checkbox input "true"
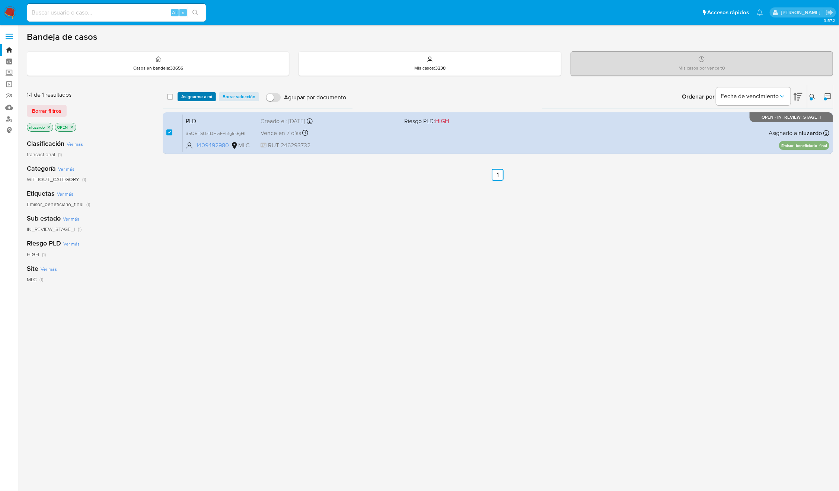
click at [178, 95] on button "Asignarme a mí" at bounding box center [197, 96] width 38 height 9
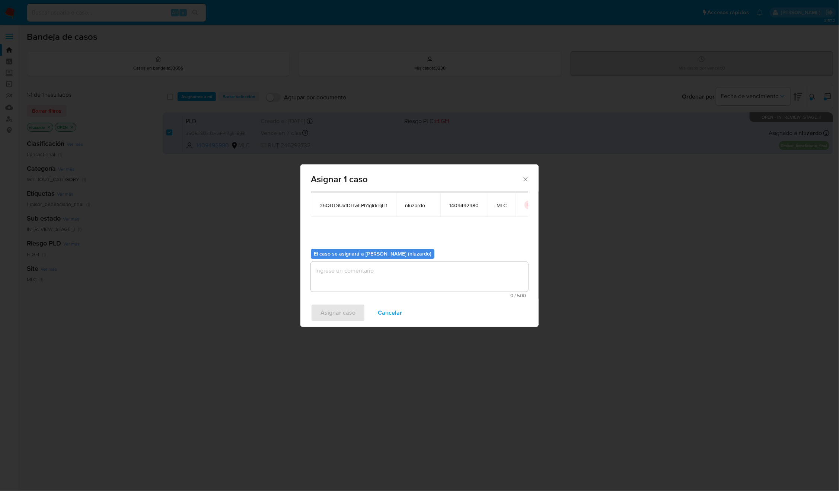
click at [428, 278] on textarea "assign-modal" at bounding box center [419, 277] width 217 height 30
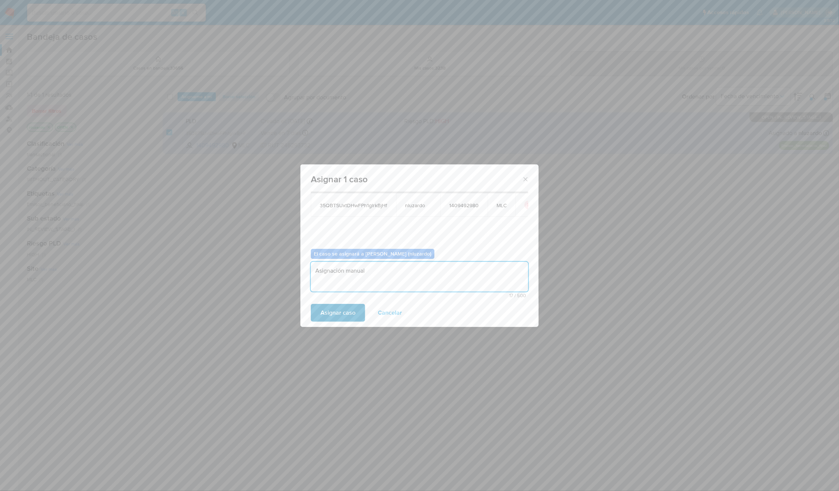
type textarea "Asignación manual"
click at [352, 308] on span "Asignar caso" at bounding box center [337, 313] width 35 height 16
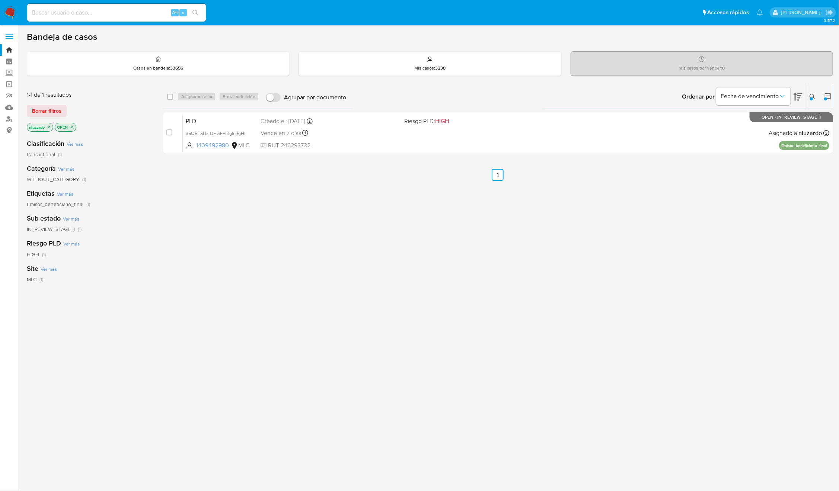
click at [815, 95] on icon at bounding box center [812, 97] width 6 height 6
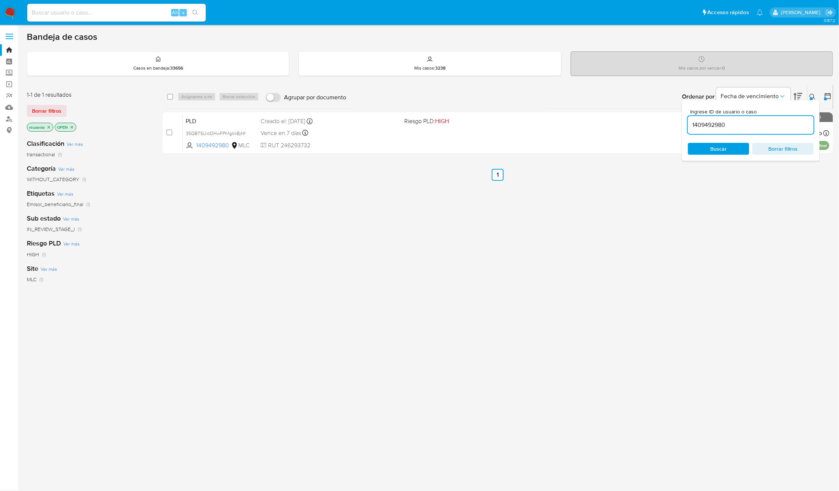
click at [763, 126] on input "1409492980" at bounding box center [751, 125] width 126 height 10
click at [763, 126] on input "14094929801064134274" at bounding box center [751, 125] width 126 height 10
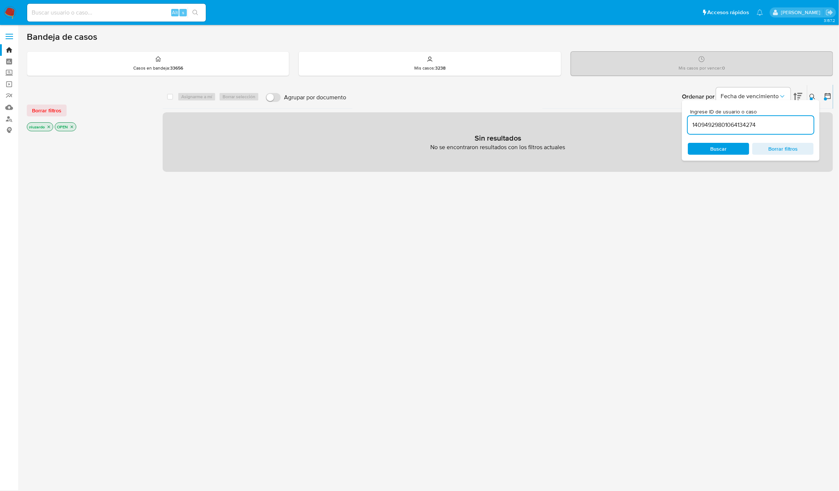
click at [726, 116] on div "14094929801064134274" at bounding box center [751, 125] width 126 height 18
click at [726, 122] on input "14094929801064134274" at bounding box center [751, 125] width 126 height 10
paste input
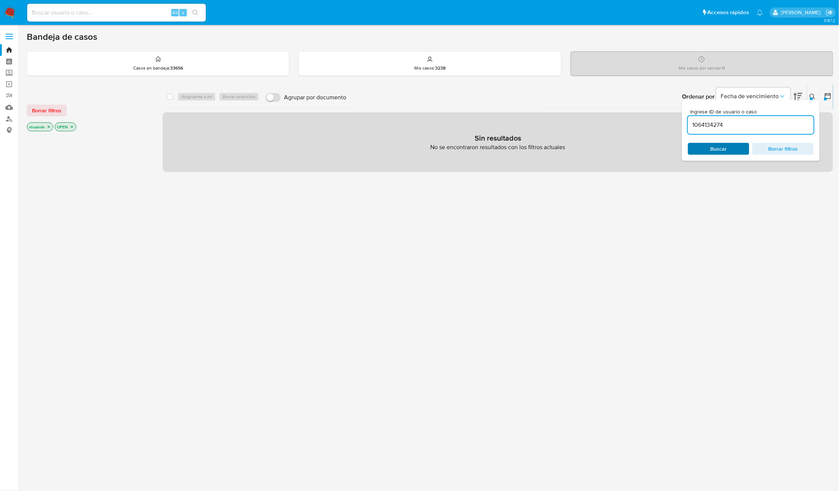
type input "1064134274"
click at [709, 152] on span "Buscar" at bounding box center [718, 149] width 51 height 10
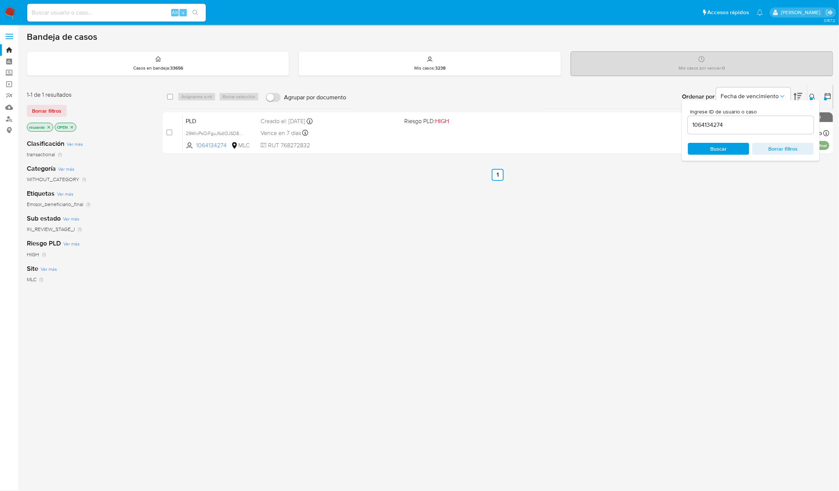
click at [814, 97] on icon at bounding box center [812, 97] width 6 height 6
click at [692, 209] on div "select-all-cases-checkbox Asignarme a mí Borrar selección Agrupar por documento…" at bounding box center [498, 253] width 670 height 337
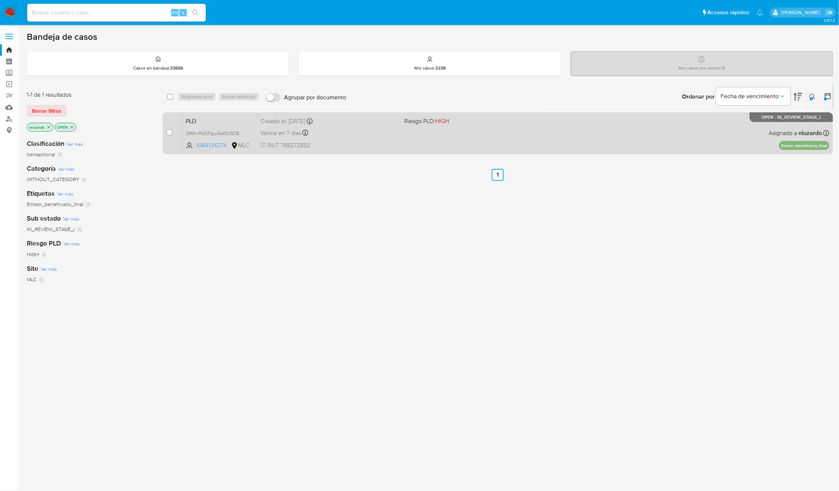
drag, startPoint x: 665, startPoint y: 154, endPoint x: 665, endPoint y: 146, distance: 8.6
click at [665, 152] on div "select-all-cases-checkbox Asignarme a mí Borrar selección Agrupar por documento…" at bounding box center [498, 121] width 670 height 72
click at [664, 141] on div "PLD 29WlxPsOiFguJ6dlOJSD8Sgv 1064134274 MLC Riesgo PLD: HIGH Creado el: 12/06/2…" at bounding box center [506, 133] width 646 height 38
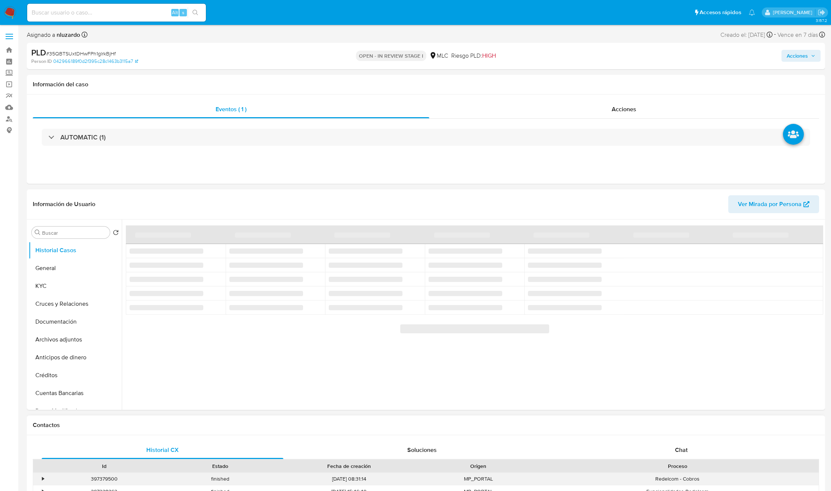
select select "10"
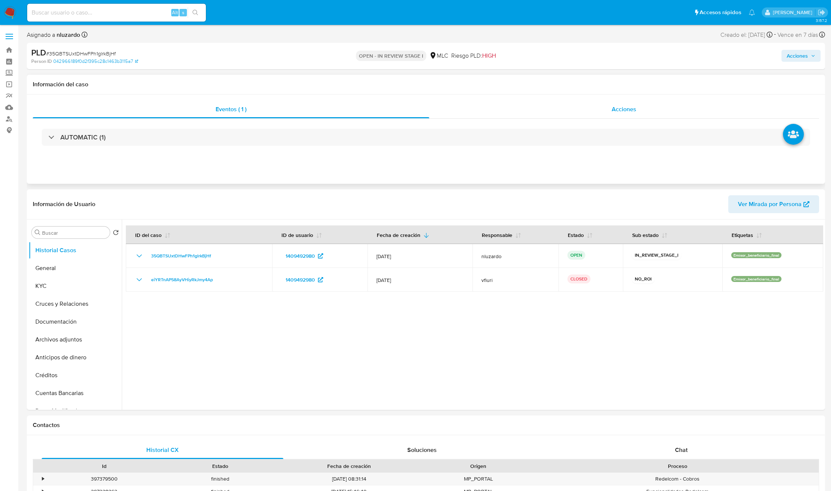
click at [639, 106] on div "Acciones" at bounding box center [624, 109] width 390 height 18
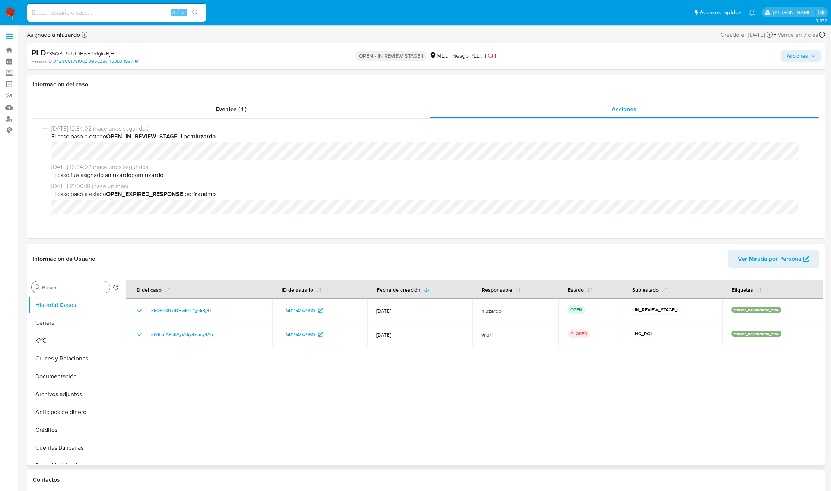
click at [83, 286] on input "Buscar" at bounding box center [74, 287] width 65 height 7
type input "ad"
click at [80, 326] on button "Archivos adjuntos" at bounding box center [72, 323] width 87 height 18
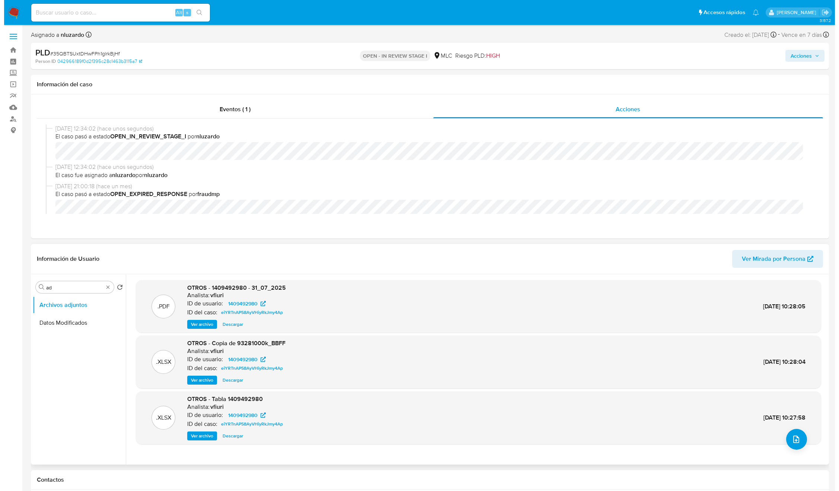
scroll to position [56, 0]
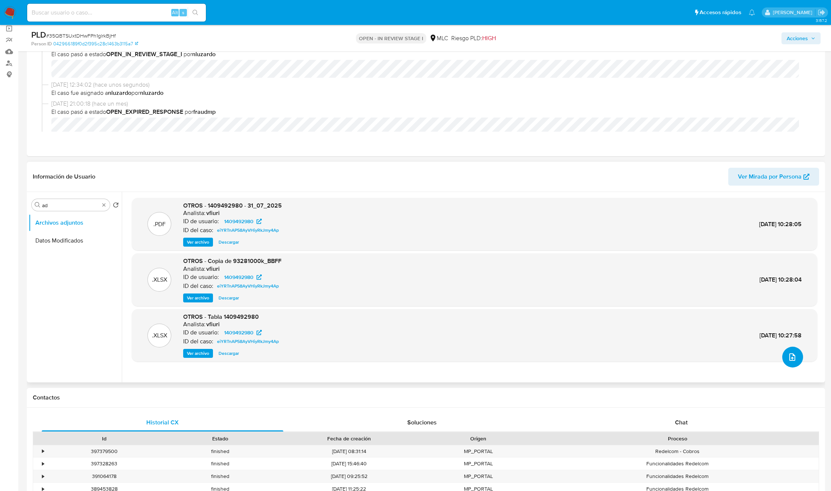
click at [791, 357] on icon "upload-file" at bounding box center [791, 357] width 9 height 9
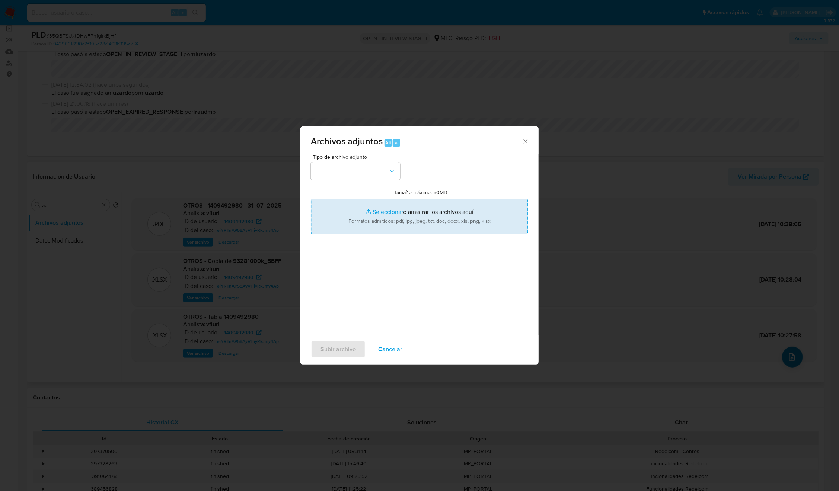
type input "C:\fakepath\1409492980_Caselog.pdf"
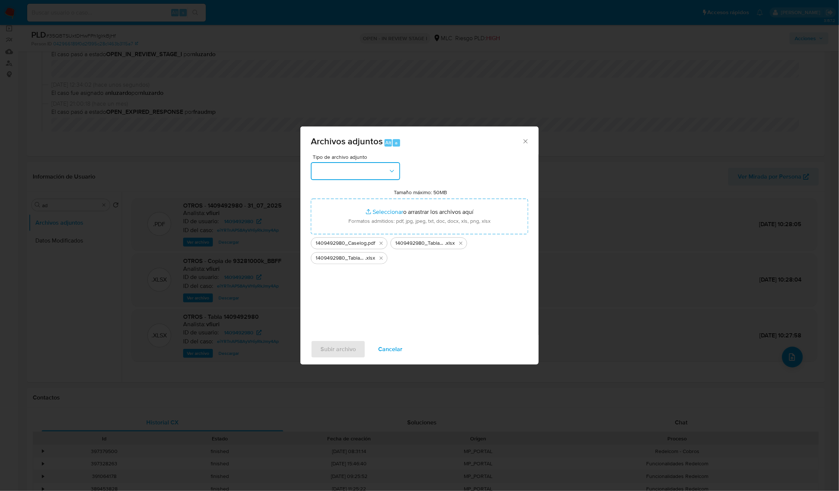
click at [371, 179] on button "button" at bounding box center [355, 171] width 89 height 18
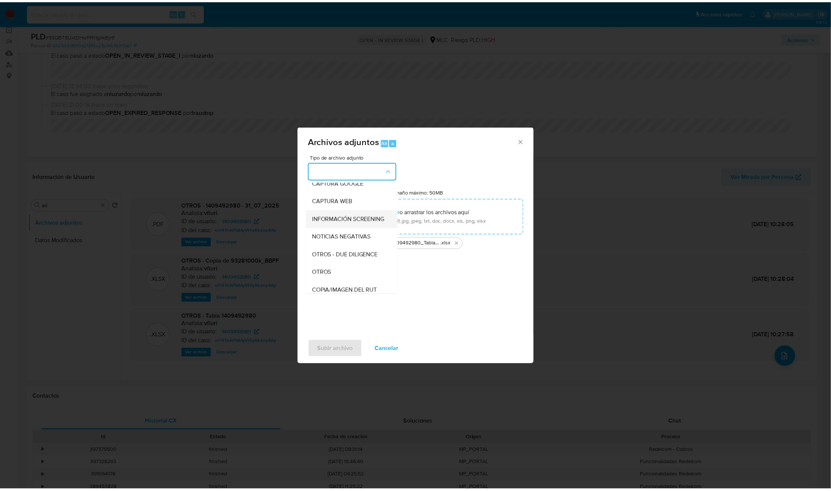
scroll to position [30, 0]
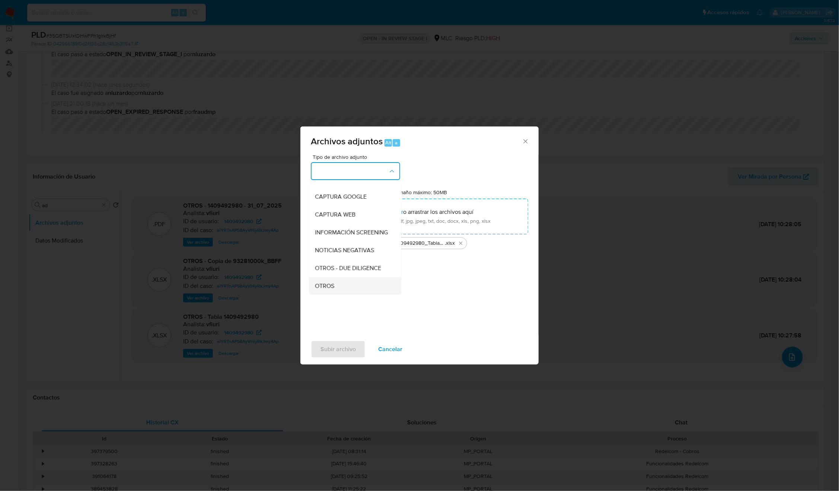
click at [338, 291] on div "OTROS" at bounding box center [353, 286] width 76 height 18
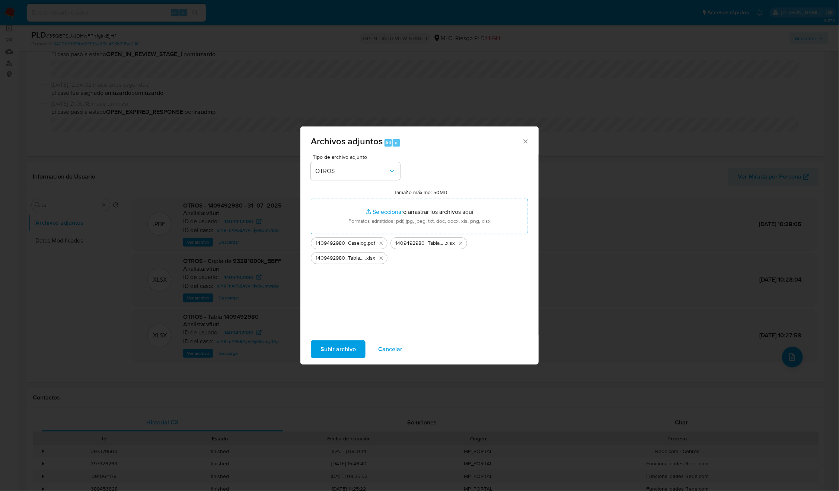
click at [332, 350] on span "Subir archivo" at bounding box center [337, 349] width 35 height 16
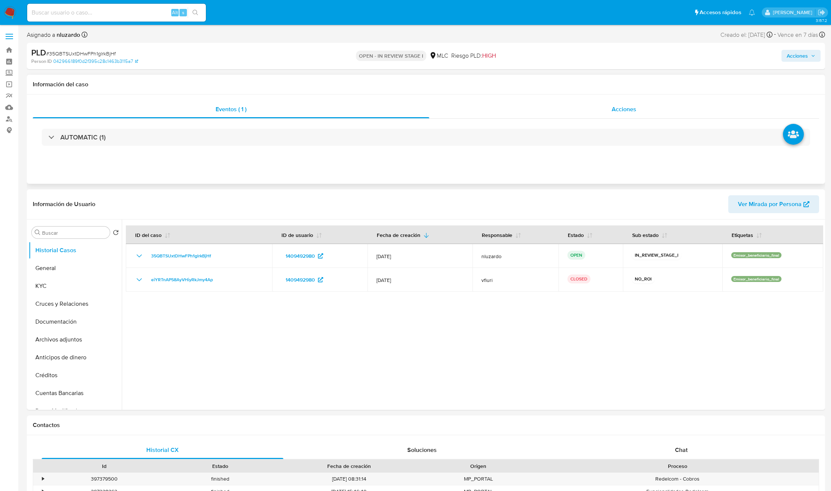
select select "10"
click at [619, 112] on span "Acciones" at bounding box center [623, 109] width 25 height 9
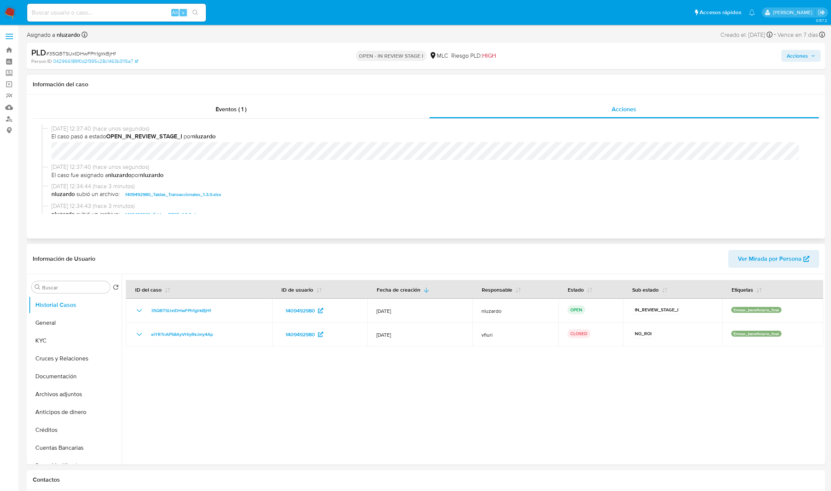
scroll to position [56, 0]
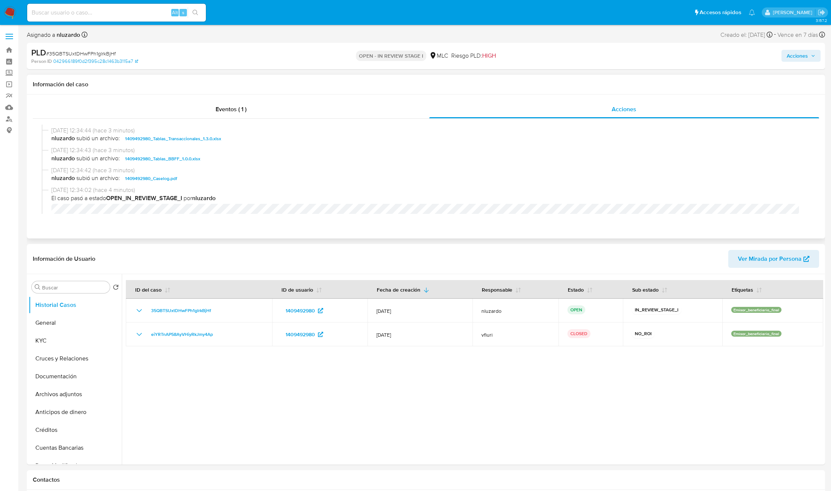
click at [207, 181] on span "nluzardo subió un archivo: 1409492980_Caselog.pdf" at bounding box center [428, 178] width 755 height 9
copy span "1409492980_Caselog.pdf"
click at [791, 60] on span "Acciones" at bounding box center [796, 56] width 21 height 12
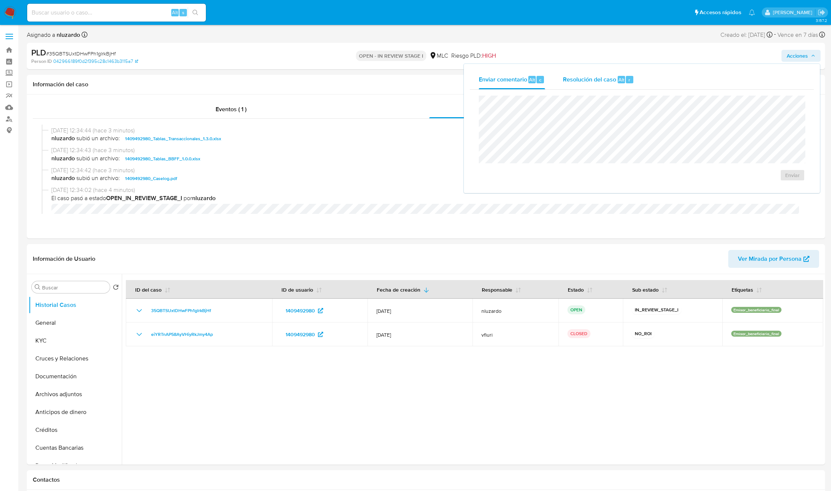
click at [574, 78] on span "Resolución del caso" at bounding box center [589, 79] width 53 height 9
click at [566, 108] on div "No ROI ROI Proposal" at bounding box center [642, 147] width 326 height 102
click at [711, 179] on span "No ROI" at bounding box center [708, 183] width 36 height 16
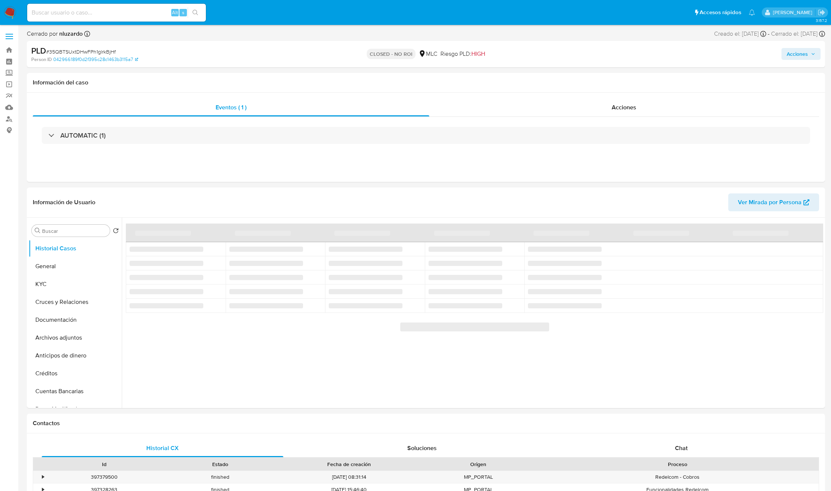
select select "10"
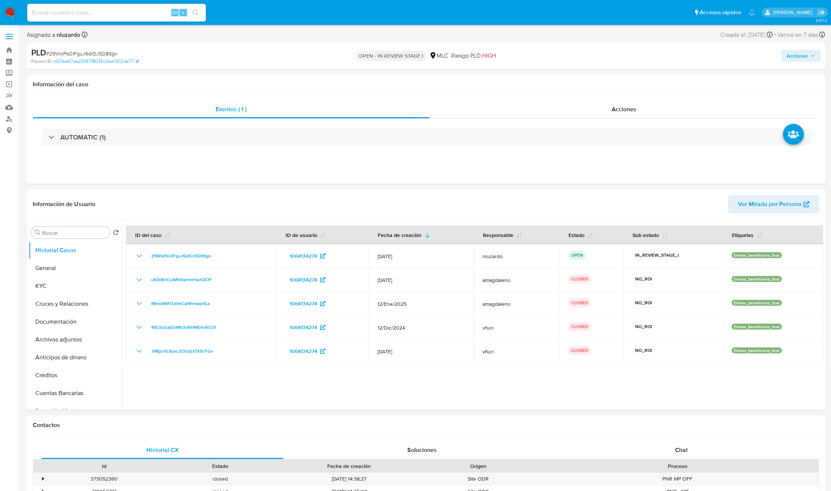
select select "10"
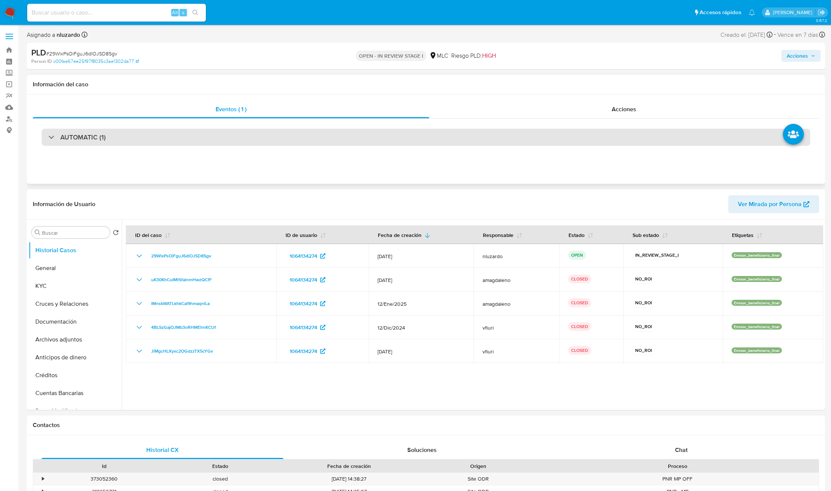
click at [132, 135] on div "AUTOMATIC (1)" at bounding box center [426, 137] width 768 height 17
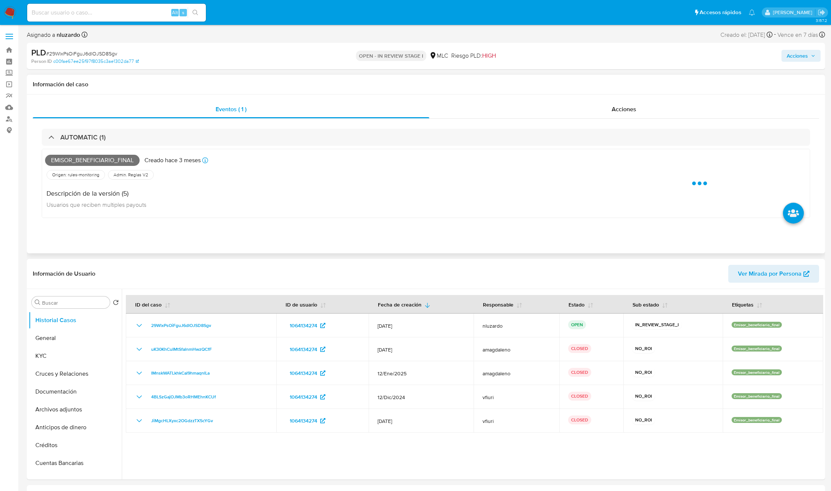
click at [113, 157] on span "Emisor_beneficiario_final" at bounding box center [92, 160] width 95 height 11
copy span "Emisor_beneficiario_final"
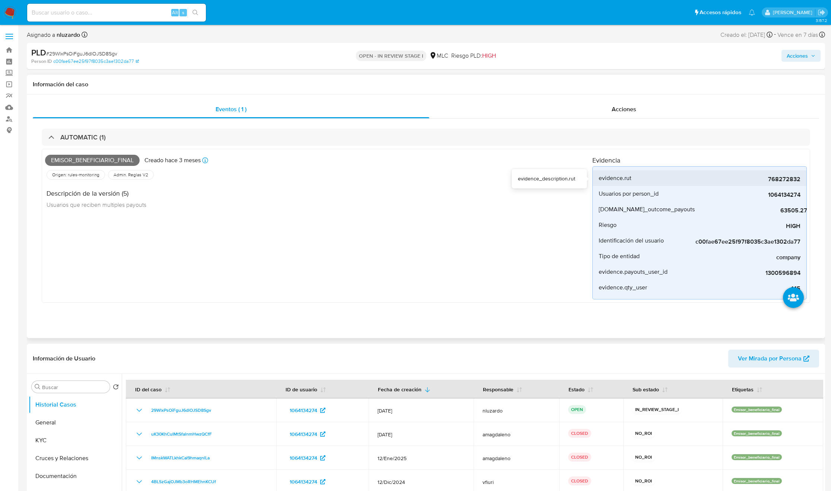
click at [559, 178] on span "evidence.rut" at bounding box center [614, 178] width 33 height 7
click at [559, 178] on span "768272832" at bounding box center [744, 179] width 112 height 7
click at [102, 9] on input at bounding box center [116, 13] width 179 height 10
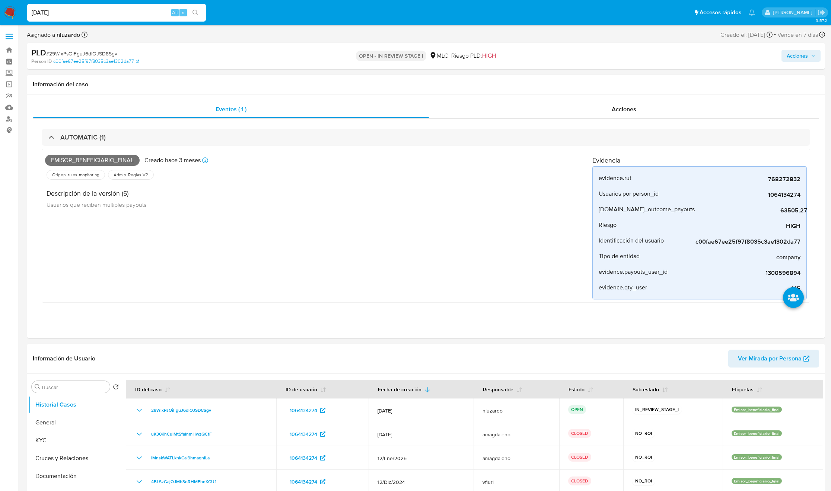
type input "03/09/2025"
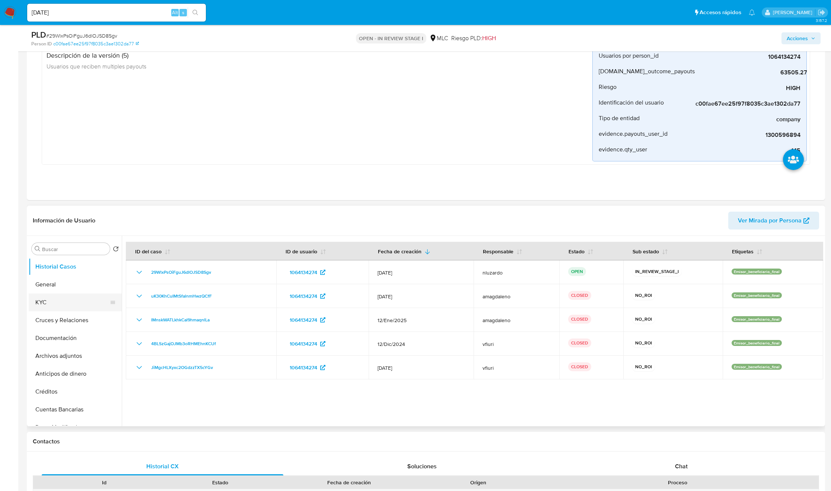
click at [62, 302] on button "KYC" at bounding box center [72, 303] width 87 height 18
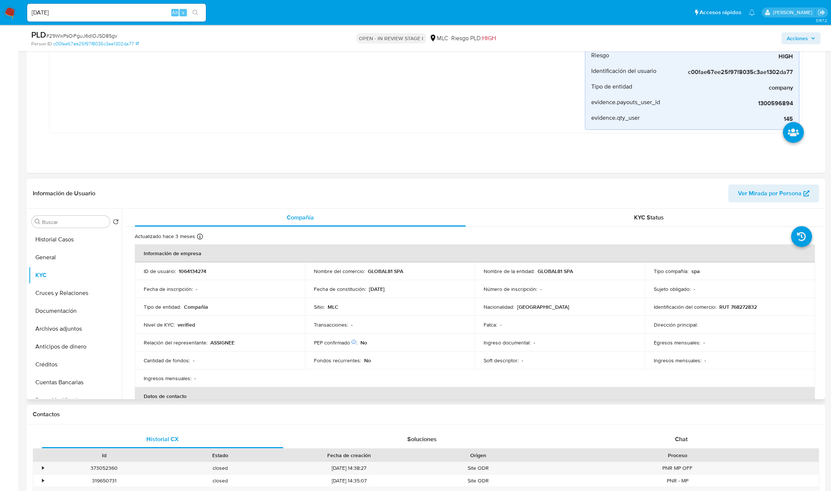
scroll to position [167, 0]
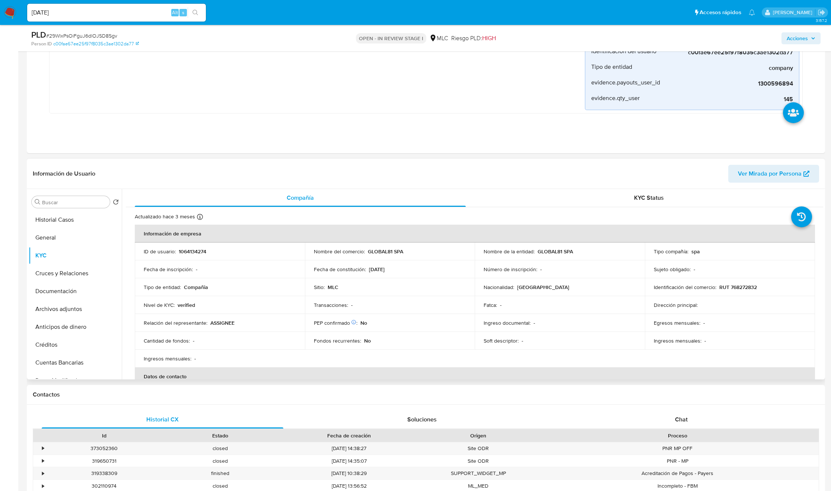
click at [543, 254] on p "GLOBAL81 SPA" at bounding box center [554, 251] width 35 height 7
drag, startPoint x: 550, startPoint y: 253, endPoint x: 587, endPoint y: 253, distance: 37.6
click at [559, 253] on div "Nombre de la entidad : GLOBAL81 SPA" at bounding box center [559, 251] width 152 height 7
copy p "GLOBAL81 SPA"
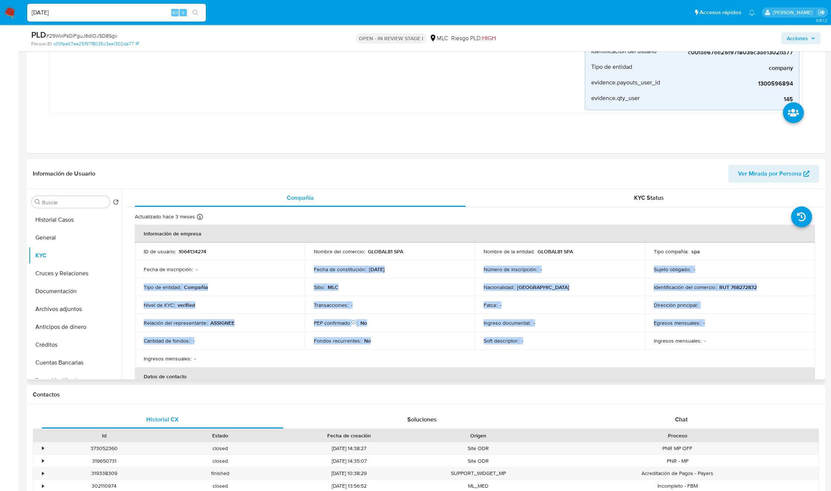
drag, startPoint x: 269, startPoint y: 280, endPoint x: 726, endPoint y: 305, distance: 457.7
click at [559, 327] on tbody "ID de usuario : 1064134274 Nombre del comercio : GLOBAL81 SPA Nombre de la enti…" at bounding box center [475, 305] width 680 height 125
click at [559, 286] on p "RUT 768272832" at bounding box center [738, 287] width 38 height 7
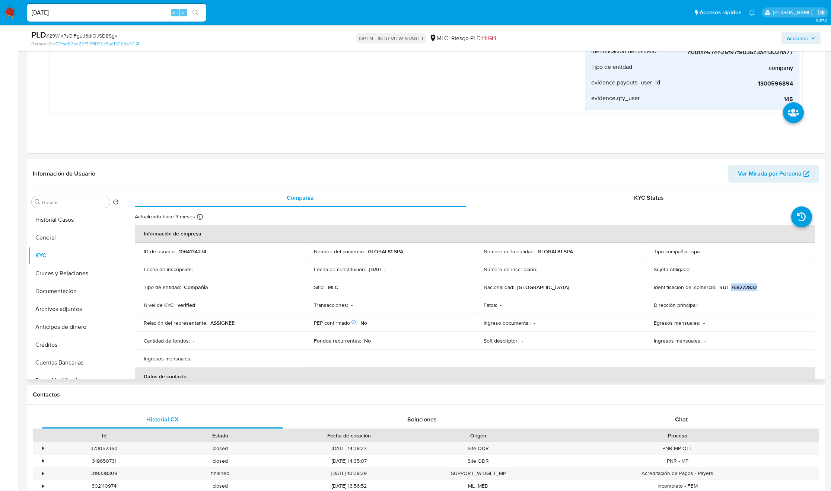
click at [559, 286] on p "RUT 768272832" at bounding box center [738, 287] width 38 height 7
click at [354, 306] on div "Transacciones : -" at bounding box center [390, 305] width 152 height 7
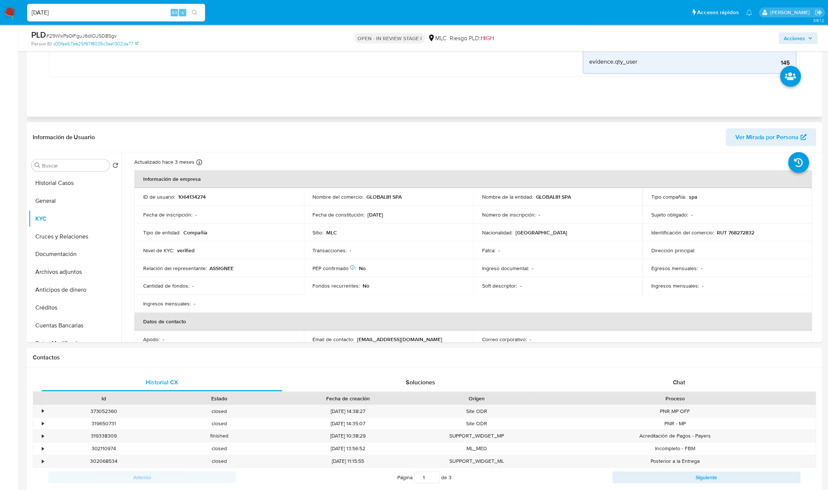
scroll to position [223, 0]
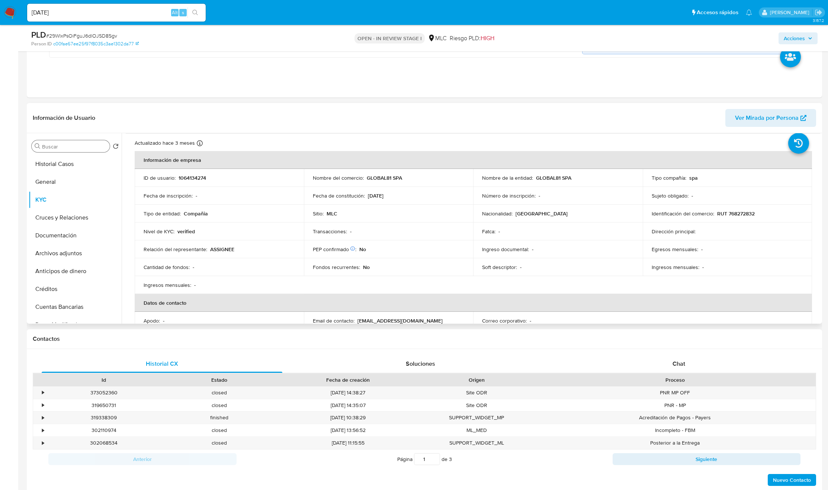
click at [76, 147] on input "Buscar" at bounding box center [74, 146] width 65 height 7
click at [76, 172] on button "KYC" at bounding box center [72, 164] width 87 height 18
click at [75, 176] on button "Cruces y Relaciones" at bounding box center [72, 182] width 87 height 18
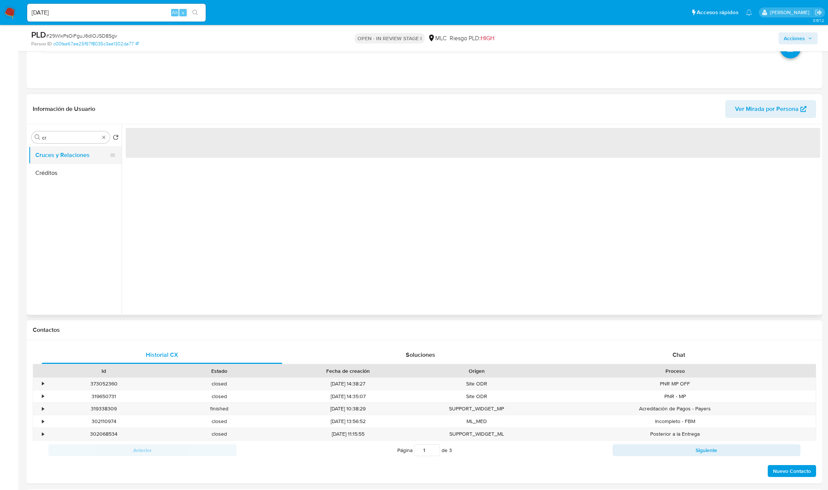
scroll to position [0, 0]
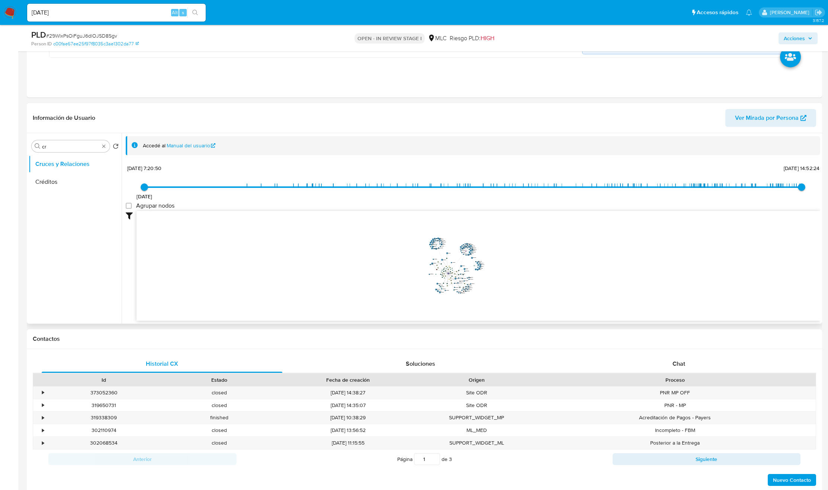
drag, startPoint x: 434, startPoint y: 277, endPoint x: 447, endPoint y: 267, distance: 16.7
click at [447, 267] on icon "device-642d985008813b001793b668  user-1064134274  1064134274 device-6510e8d1e…" at bounding box center [479, 265] width 684 height 108
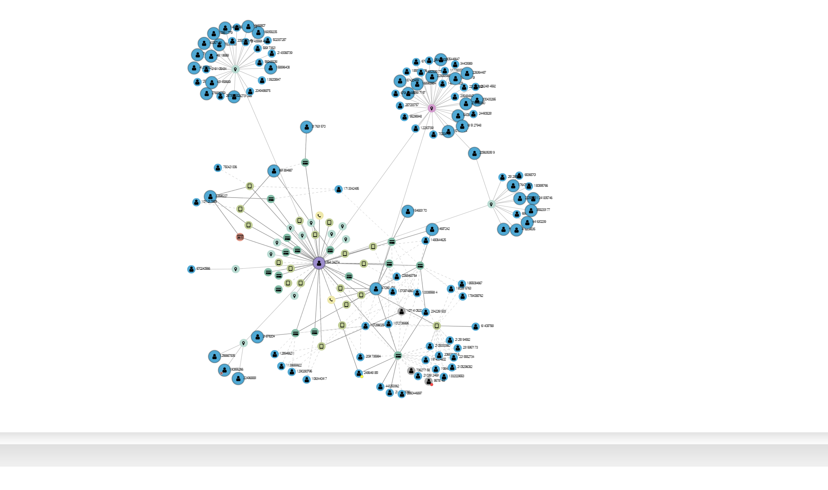
drag, startPoint x: 486, startPoint y: 273, endPoint x: 482, endPoint y: 267, distance: 7.3
click at [482, 267] on icon "device-642d985008813b001793b668  user-1064134274  1064134274 device-6510e8d1e…" at bounding box center [479, 265] width 684 height 108
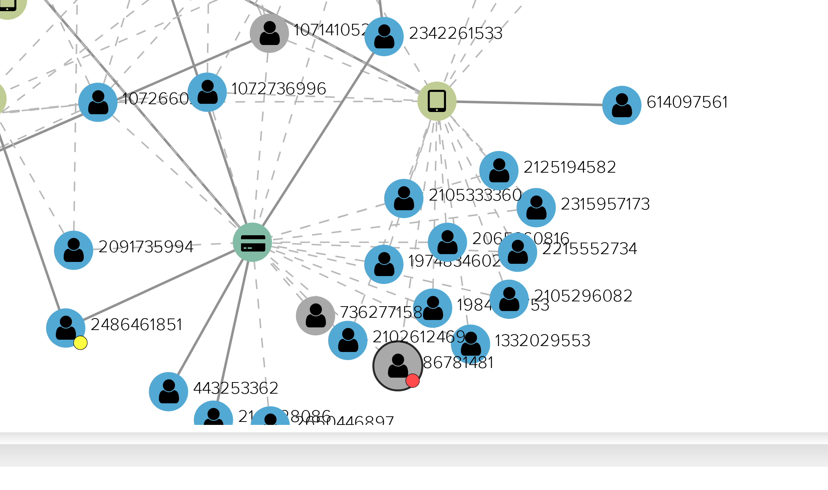
click at [444, 307] on circle at bounding box center [443, 307] width 3 height 3
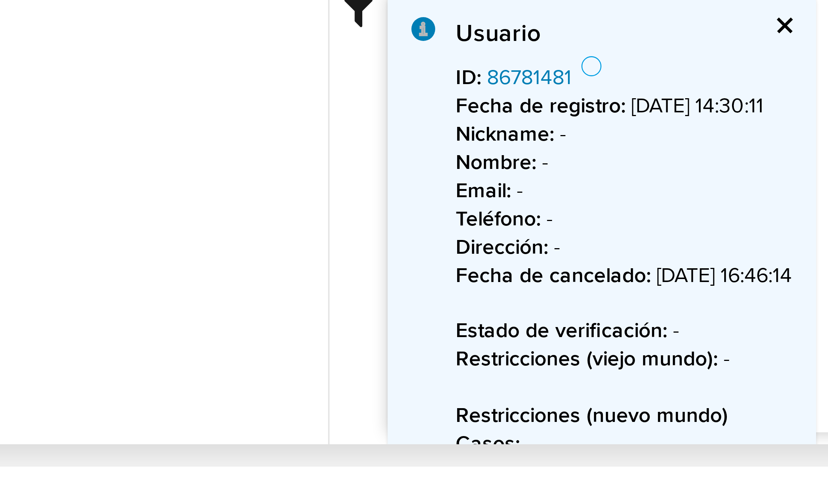
click at [180, 232] on link "86781481" at bounding box center [172, 231] width 21 height 7
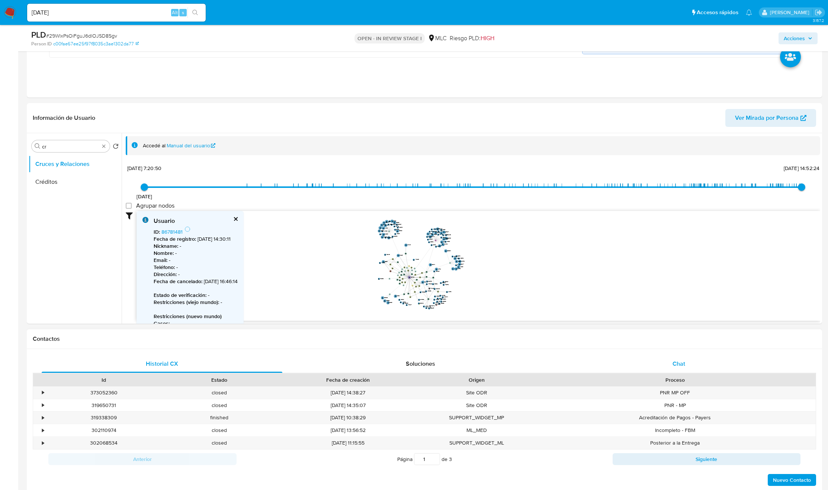
click at [559, 327] on div "Chat" at bounding box center [679, 364] width 241 height 18
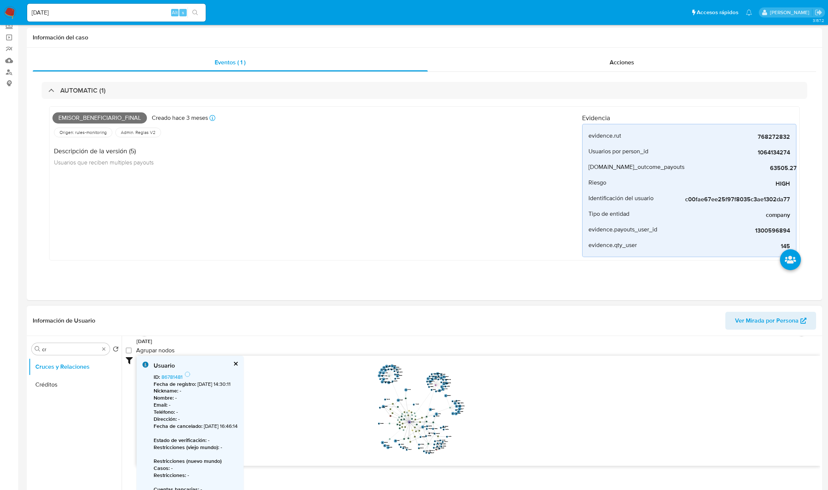
scroll to position [112, 0]
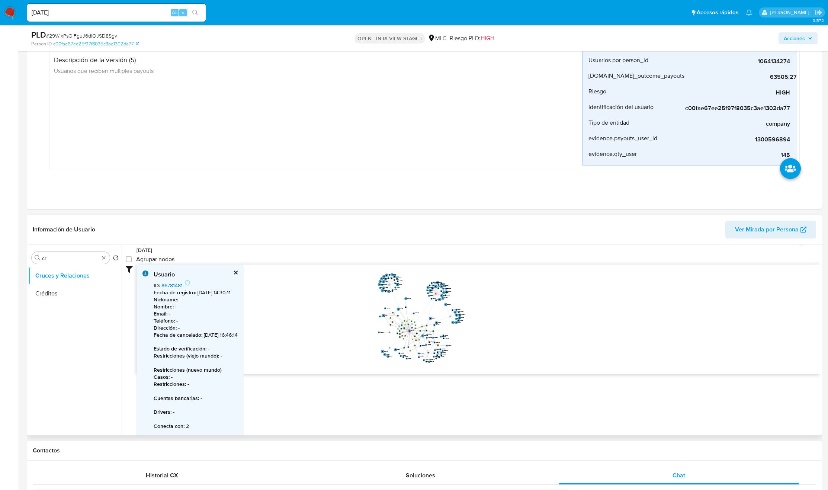
click at [179, 286] on link "86781481" at bounding box center [172, 285] width 21 height 7
click at [65, 263] on div "Buscar cr" at bounding box center [71, 258] width 78 height 12
click at [64, 260] on input "cr" at bounding box center [70, 258] width 57 height 7
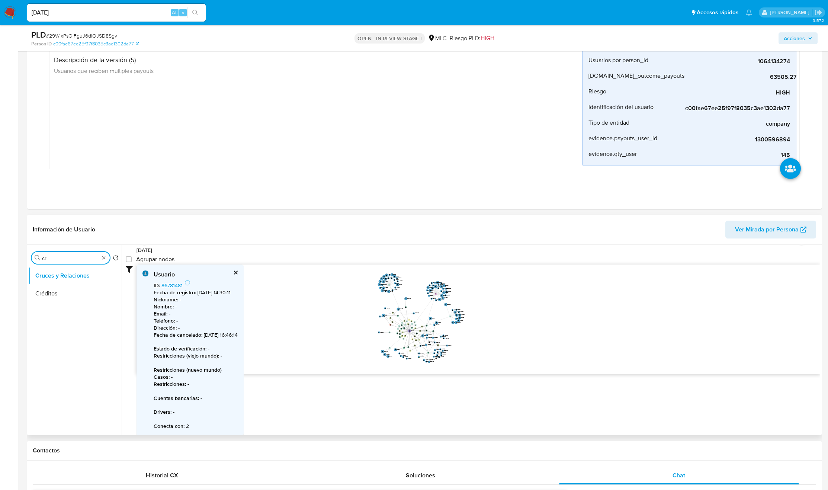
click at [64, 260] on input "cr" at bounding box center [70, 258] width 57 height 7
type input "DOC"
click at [60, 301] on button "Documentación" at bounding box center [72, 294] width 87 height 18
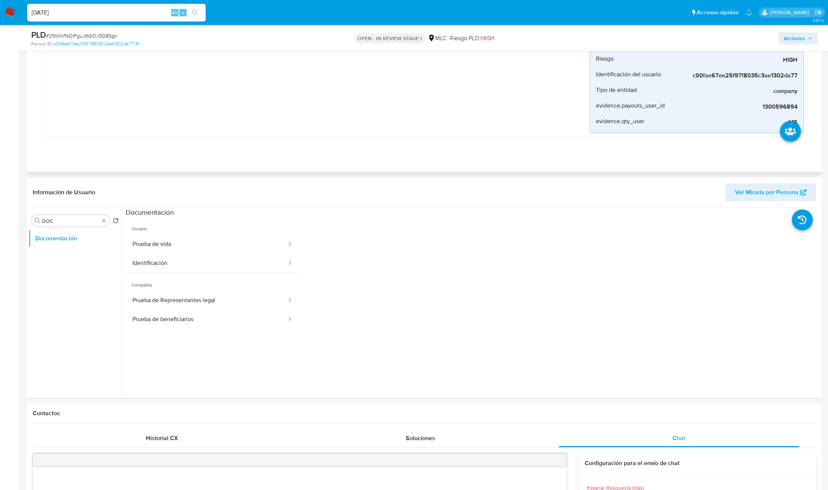
scroll to position [167, 0]
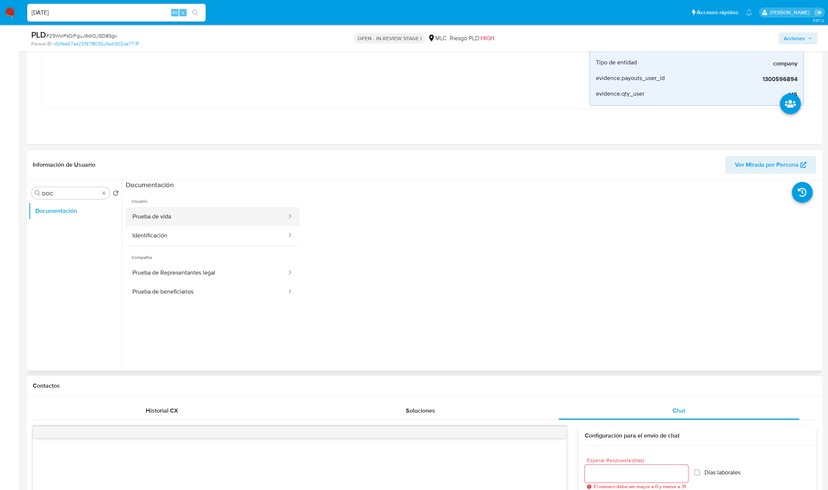
click at [209, 219] on button "Prueba de vida" at bounding box center [207, 216] width 162 height 19
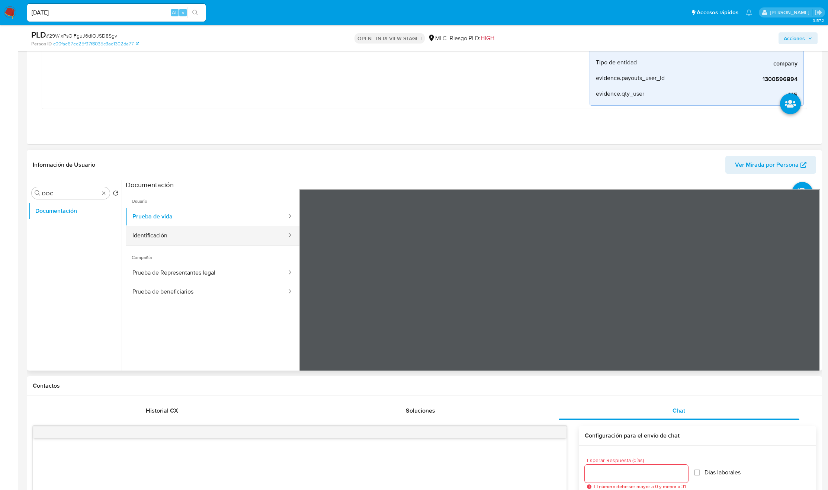
click at [224, 234] on button "Identificación" at bounding box center [207, 235] width 162 height 19
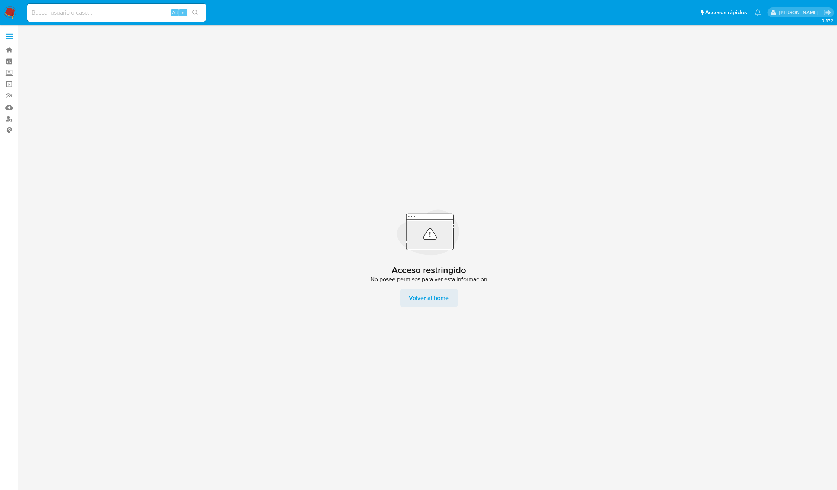
click at [421, 303] on span "Volver al home" at bounding box center [429, 298] width 40 height 18
